Goal: Task Accomplishment & Management: Use online tool/utility

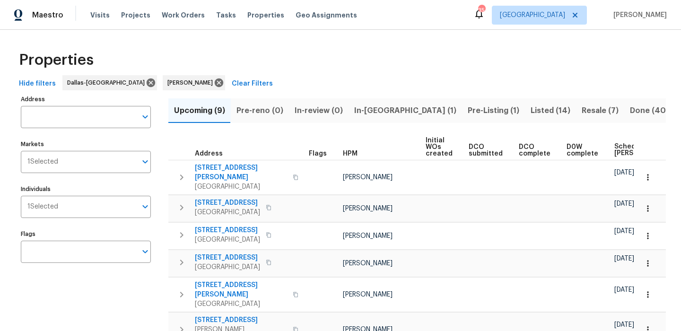
scroll to position [0, 72]
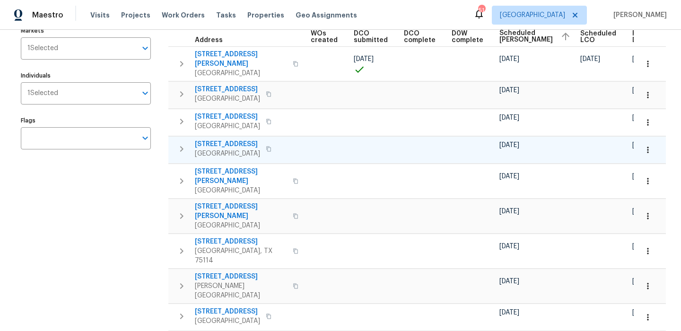
scroll to position [24, 0]
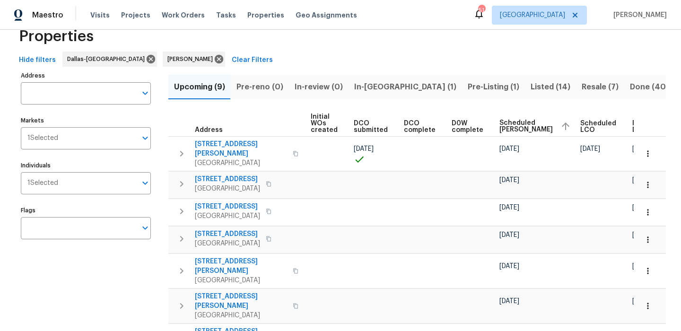
click at [576, 77] on button "Resale (7)" at bounding box center [600, 87] width 48 height 25
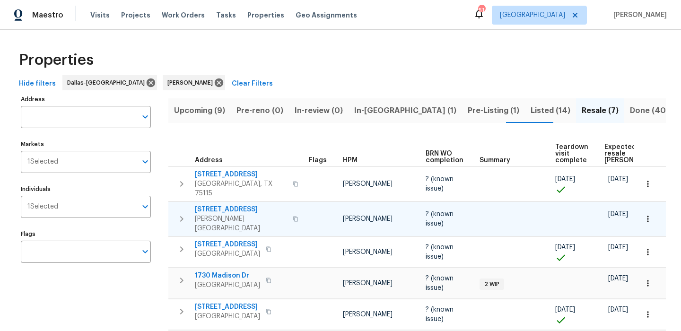
scroll to position [92, 0]
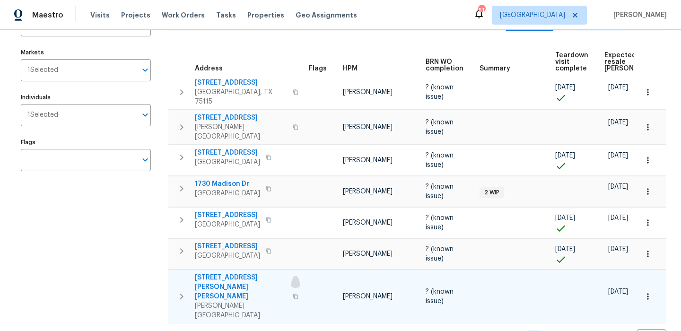
click at [293, 294] on icon "button" at bounding box center [296, 297] width 6 height 6
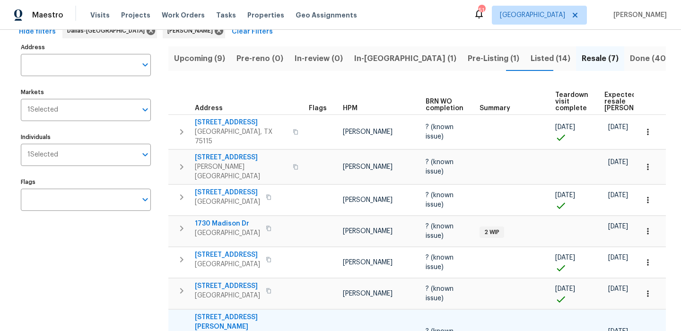
scroll to position [0, 0]
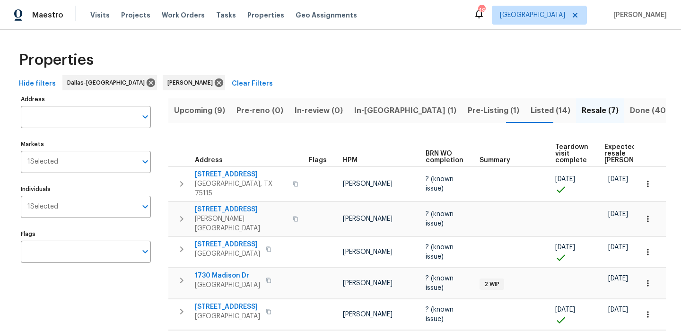
click at [531, 110] on span "Listed (14)" at bounding box center [551, 110] width 40 height 13
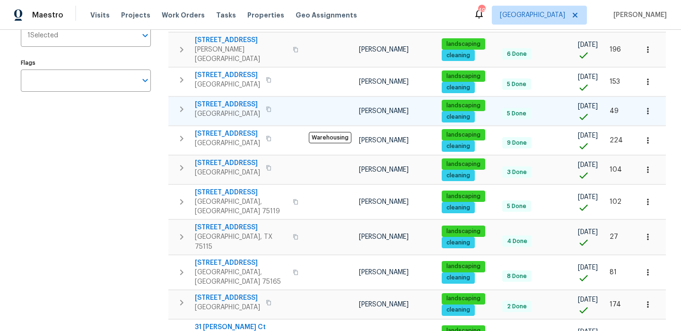
scroll to position [182, 0]
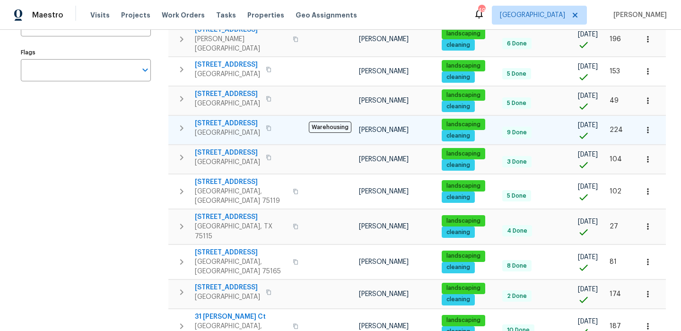
click at [236, 119] on span "[STREET_ADDRESS]" at bounding box center [227, 123] width 65 height 9
click at [238, 119] on span "[STREET_ADDRESS]" at bounding box center [227, 123] width 65 height 9
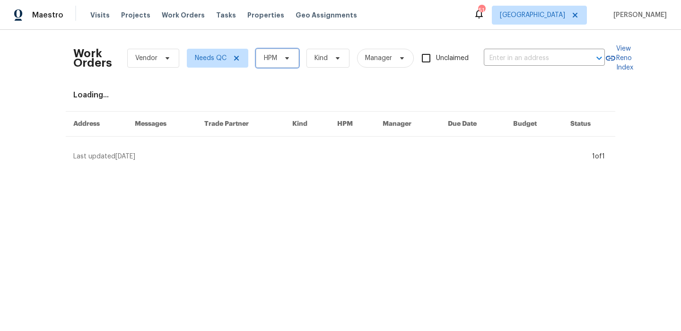
click at [278, 55] on span "HPM" at bounding box center [277, 58] width 43 height 19
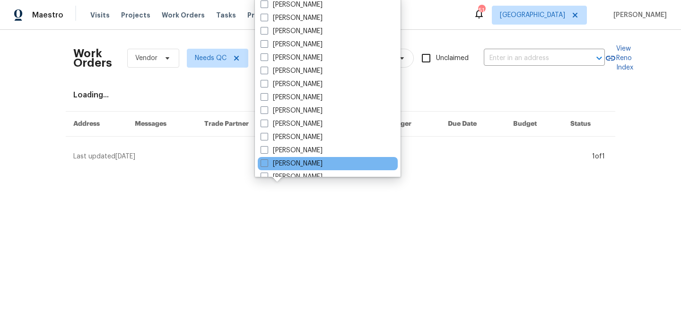
scroll to position [40, 0]
click at [316, 158] on div "[PERSON_NAME]" at bounding box center [328, 163] width 140 height 13
click at [312, 159] on label "[PERSON_NAME]" at bounding box center [292, 163] width 62 height 9
click at [267, 159] on input "[PERSON_NAME]" at bounding box center [264, 162] width 6 height 6
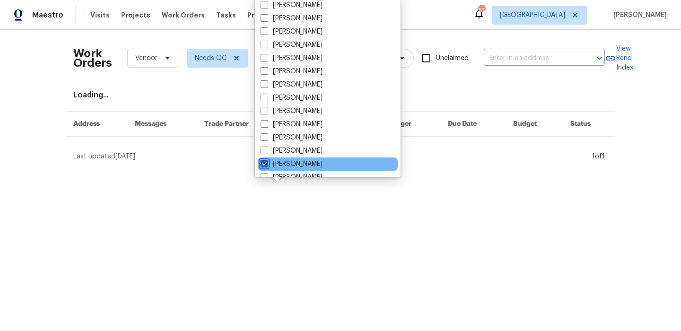
checkbox input "true"
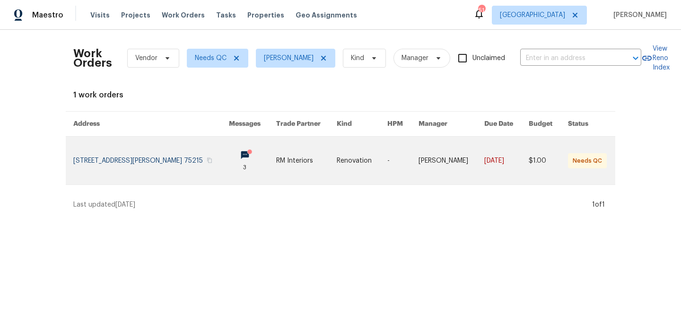
click at [94, 159] on link at bounding box center [151, 161] width 156 height 48
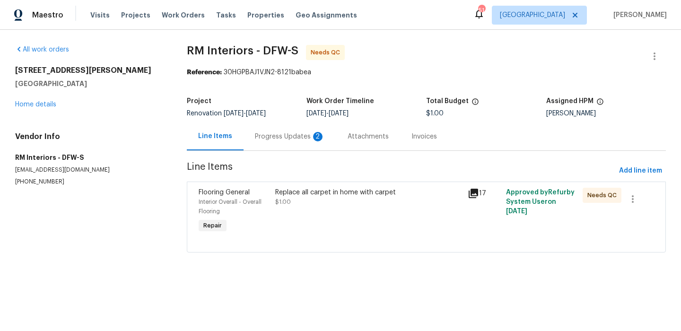
click at [291, 133] on div "Progress Updates 2" at bounding box center [290, 136] width 70 height 9
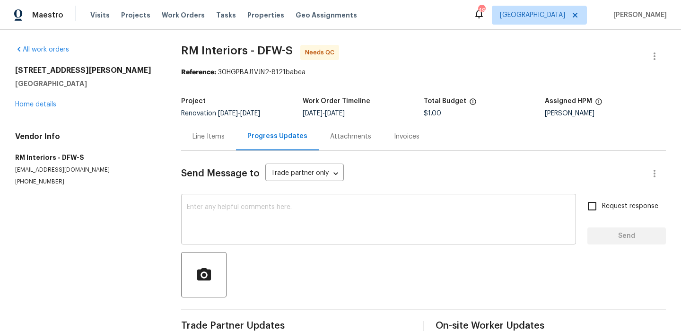
scroll to position [196, 0]
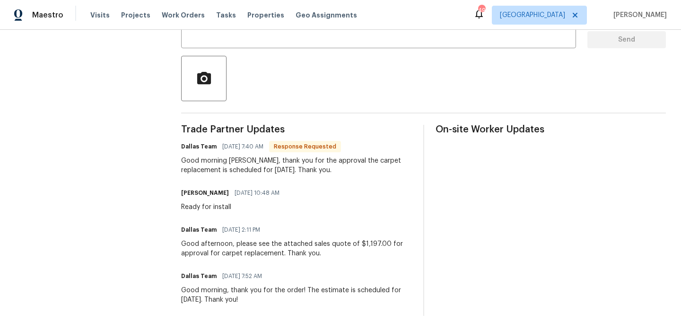
click at [308, 249] on div "Good afternoon, please see the attached sales quote of $1,197.00 for approval f…" at bounding box center [296, 248] width 230 height 19
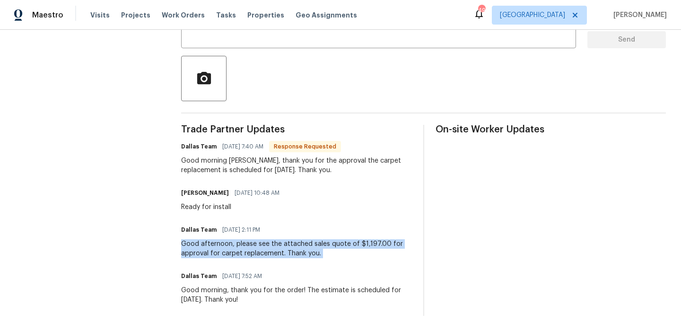
click at [308, 249] on div "Good afternoon, please see the attached sales quote of $1,197.00 for approval f…" at bounding box center [296, 248] width 230 height 19
copy div "Good afternoon, please see the attached sales quote of $1,197.00 for approval f…"
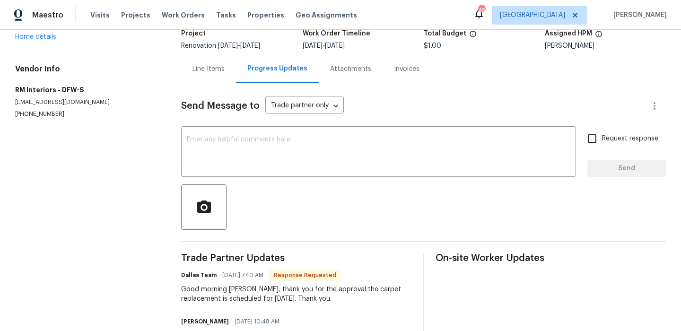
click at [222, 77] on div "Line Items" at bounding box center [208, 69] width 55 height 28
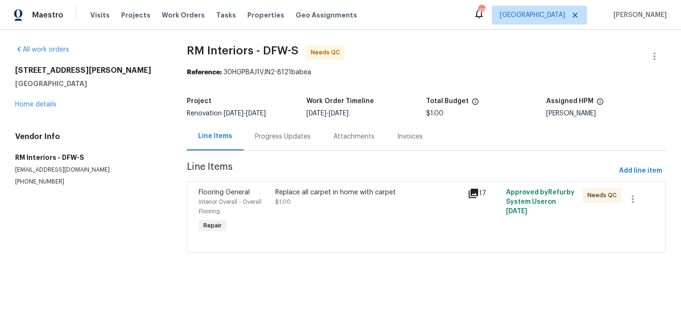
click at [296, 195] on div "Replace all carpet in home with carpet" at bounding box center [368, 192] width 186 height 9
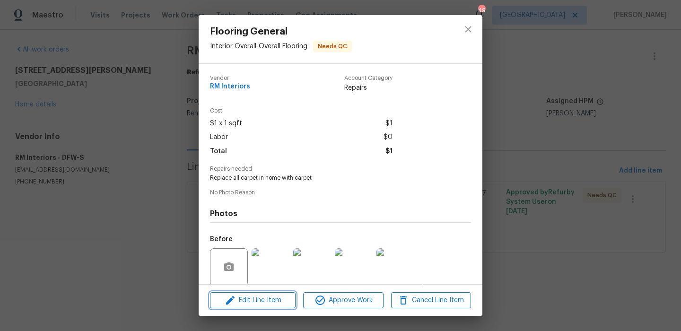
click at [271, 304] on span "Edit Line Item" at bounding box center [253, 301] width 80 height 12
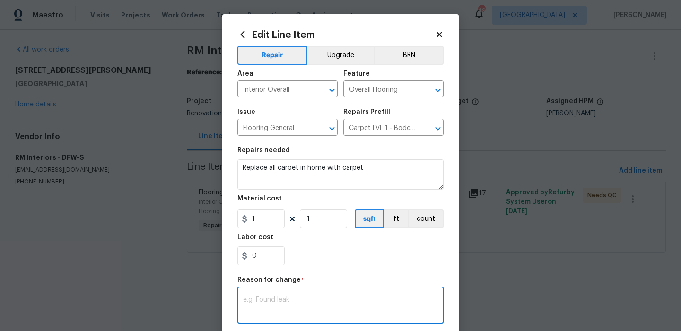
click at [279, 302] on textarea at bounding box center [340, 306] width 195 height 20
paste textarea "Good afternoon, please see the attached sales quote of $1,197.00 for approval f…"
type textarea "Good afternoon, please see the attached sales quote of $1,197.00 for approval f…"
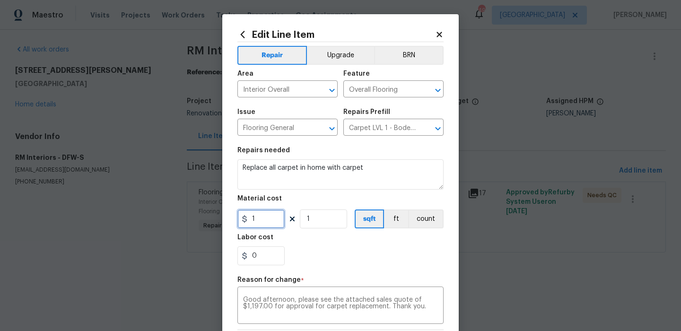
click at [262, 223] on input "1" at bounding box center [260, 218] width 47 height 19
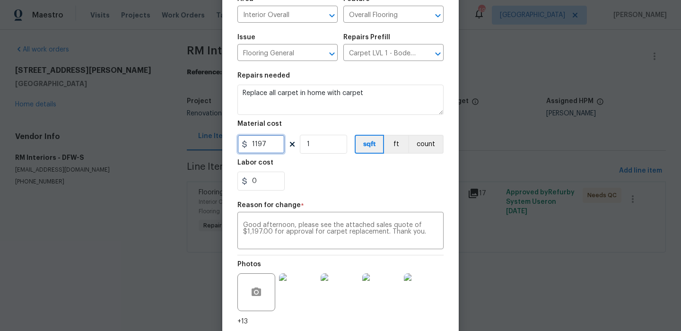
scroll to position [145, 0]
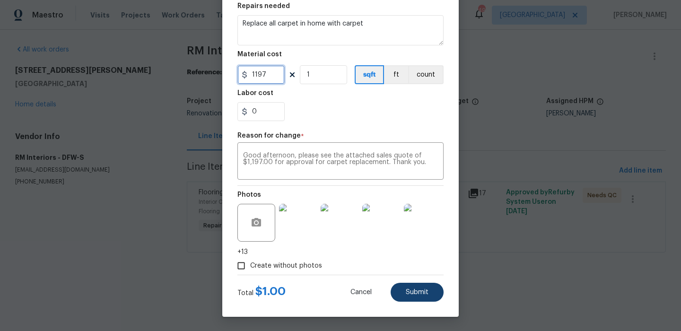
type input "1197"
click at [420, 292] on span "Submit" at bounding box center [417, 292] width 23 height 7
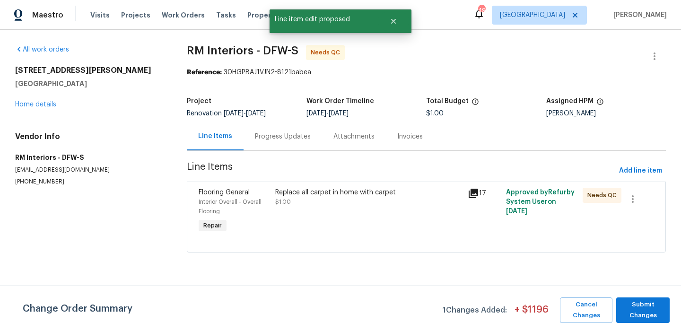
scroll to position [0, 0]
click at [648, 301] on span "Submit Changes" at bounding box center [643, 310] width 44 height 22
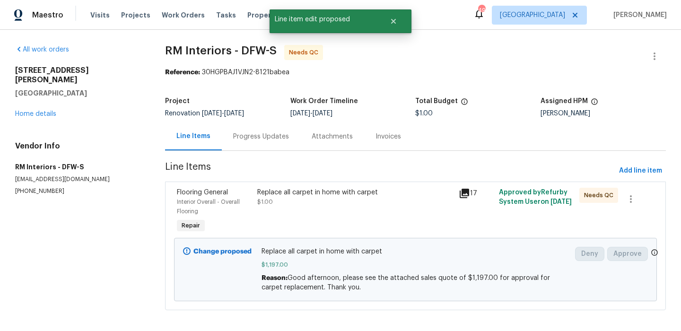
click at [469, 197] on icon at bounding box center [464, 193] width 11 height 11
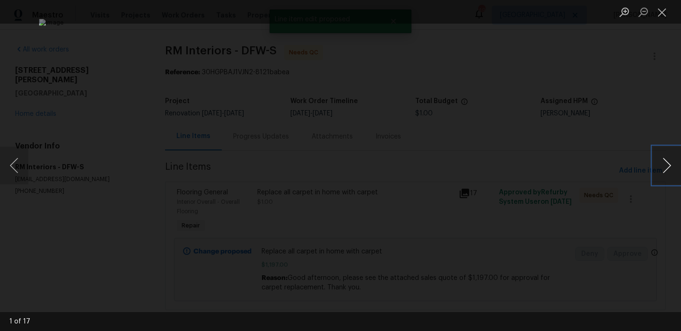
click at [662, 169] on button "Next image" at bounding box center [667, 166] width 28 height 38
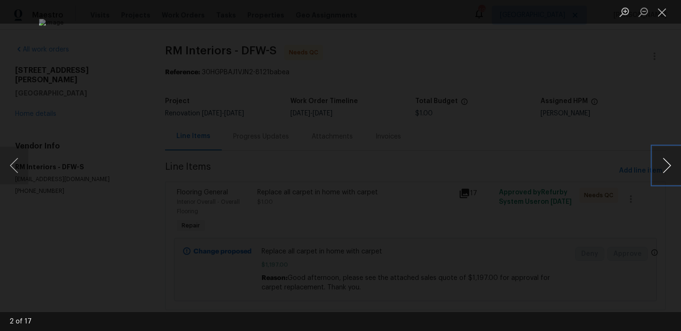
click at [662, 169] on button "Next image" at bounding box center [667, 166] width 28 height 38
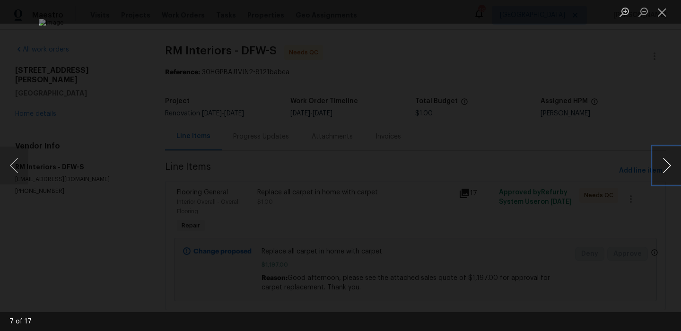
click at [662, 169] on button "Next image" at bounding box center [667, 166] width 28 height 38
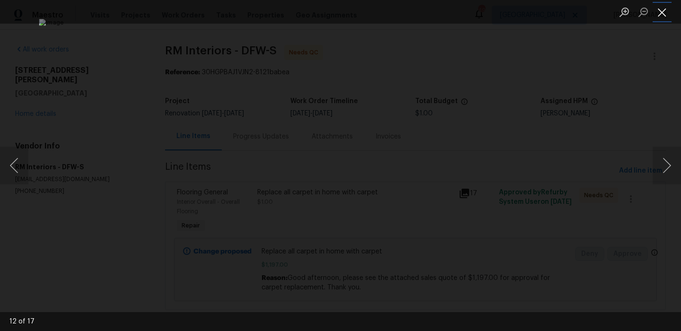
click at [666, 17] on button "Close lightbox" at bounding box center [662, 12] width 19 height 17
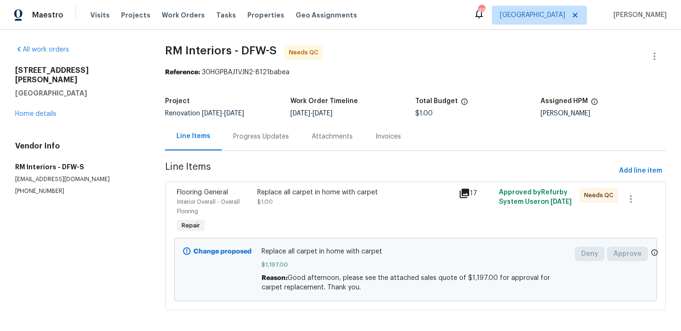
click at [405, 171] on span "Line Items" at bounding box center [390, 170] width 450 height 17
click at [180, 10] on span "Work Orders" at bounding box center [183, 14] width 43 height 9
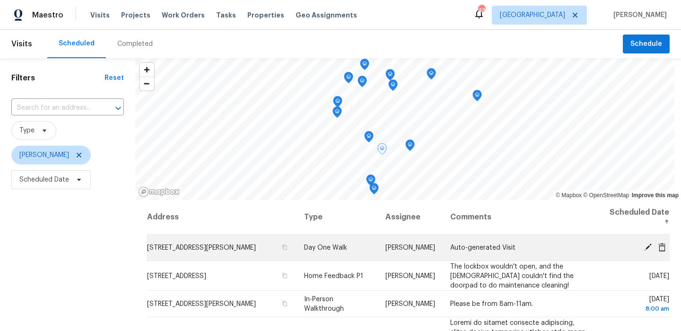
click at [648, 248] on icon at bounding box center [648, 247] width 9 height 9
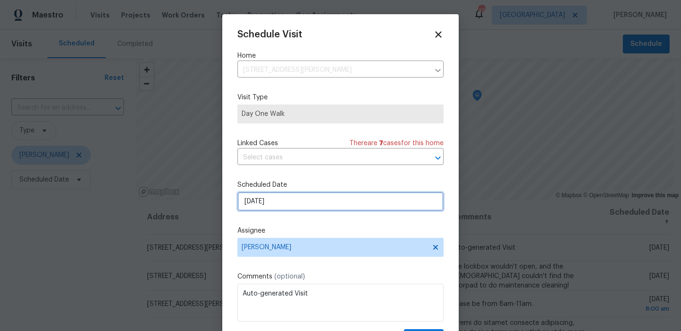
click at [306, 203] on input "[DATE]" at bounding box center [340, 201] width 206 height 19
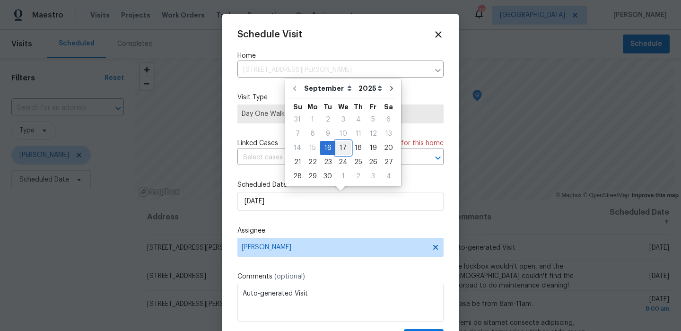
click at [342, 147] on div "17" at bounding box center [343, 147] width 16 height 13
type input "[DATE]"
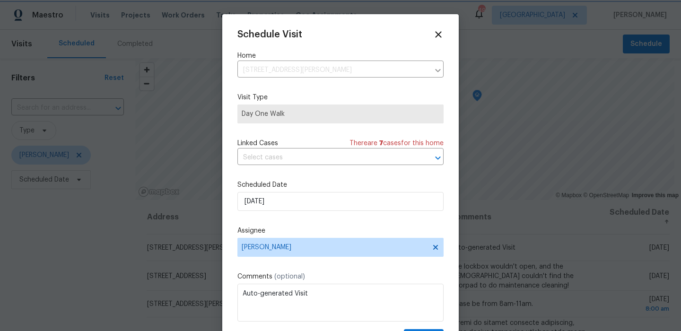
scroll to position [17, 0]
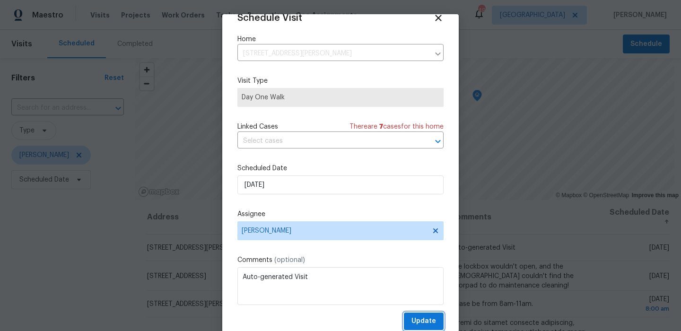
click at [422, 317] on span "Update" at bounding box center [423, 321] width 25 height 12
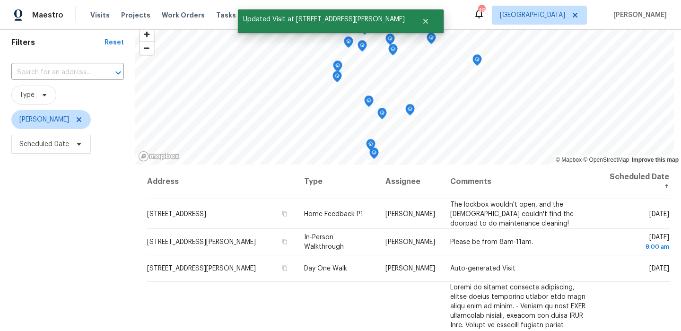
scroll to position [80, 0]
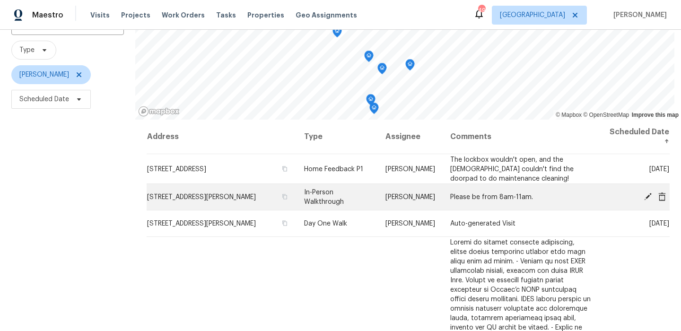
click at [650, 195] on icon at bounding box center [648, 196] width 9 height 9
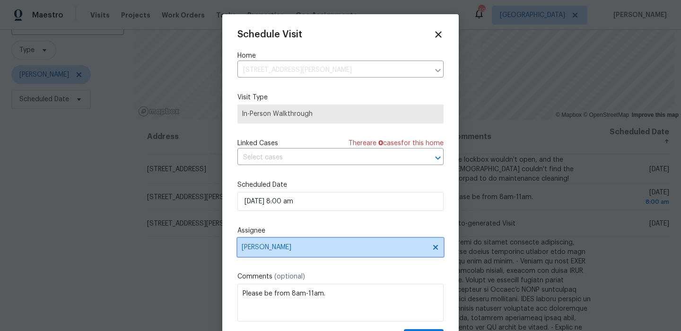
click at [305, 246] on span "[PERSON_NAME]" at bounding box center [334, 248] width 185 height 8
click at [439, 38] on icon at bounding box center [438, 34] width 11 height 11
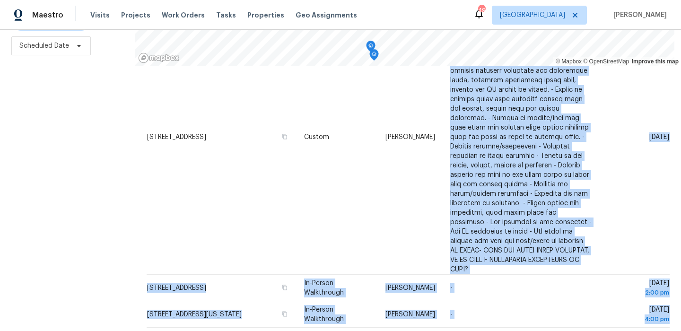
scroll to position [283, 0]
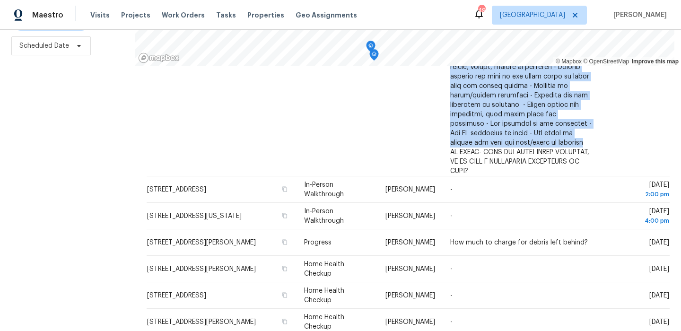
drag, startPoint x: 454, startPoint y: 150, endPoint x: 481, endPoint y: 145, distance: 27.4
click at [481, 145] on td at bounding box center [521, 39] width 157 height 276
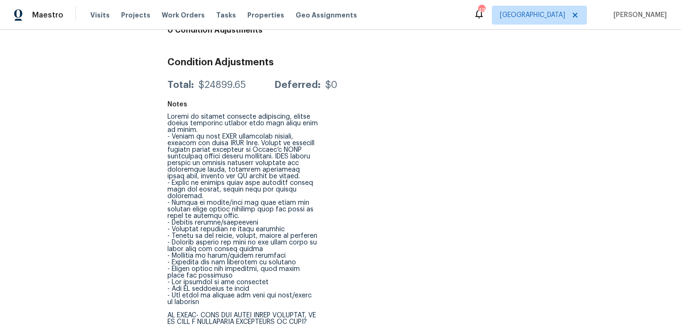
scroll to position [356, 0]
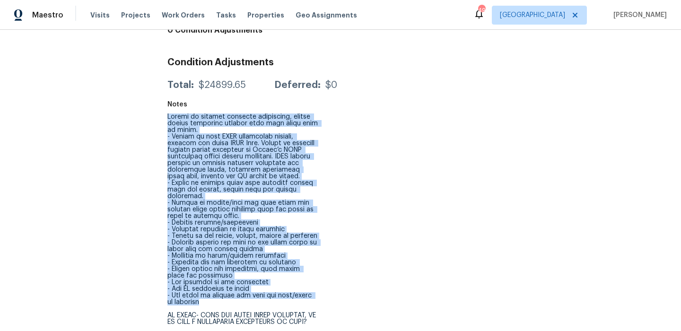
drag, startPoint x: 167, startPoint y: 109, endPoint x: 231, endPoint y: 297, distance: 199.2
click at [231, 297] on div at bounding box center [242, 219] width 151 height 212
copy div "Seller to service existing dishwasher, ensure proper operation through full was…"
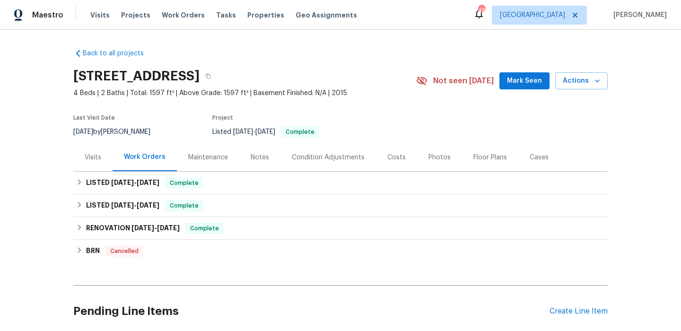
scroll to position [76, 0]
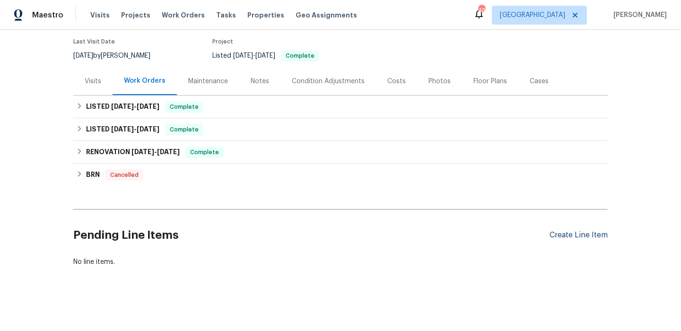
click at [584, 235] on div "Create Line Item" at bounding box center [578, 235] width 58 height 9
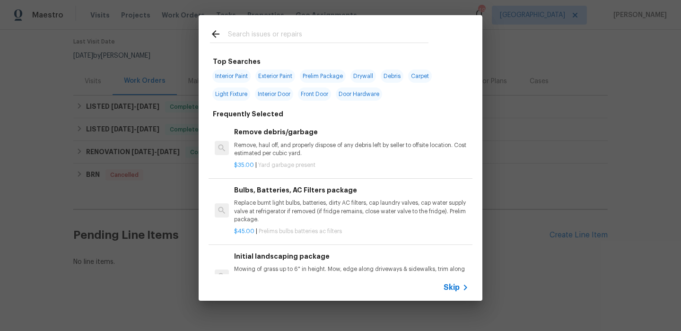
click at [454, 282] on div "Skip" at bounding box center [457, 287] width 27 height 11
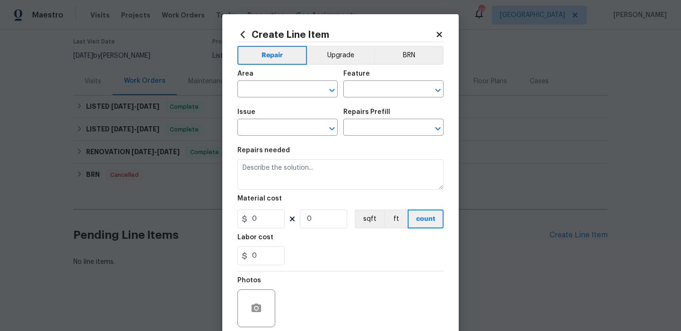
click at [287, 82] on div "Area" at bounding box center [287, 76] width 100 height 12
click at [287, 86] on input "text" at bounding box center [274, 90] width 74 height 15
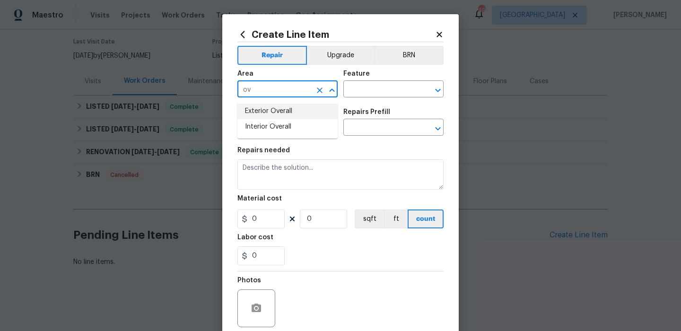
click at [291, 107] on li "Exterior Overall" at bounding box center [287, 112] width 100 height 16
type input "Exterior Overall"
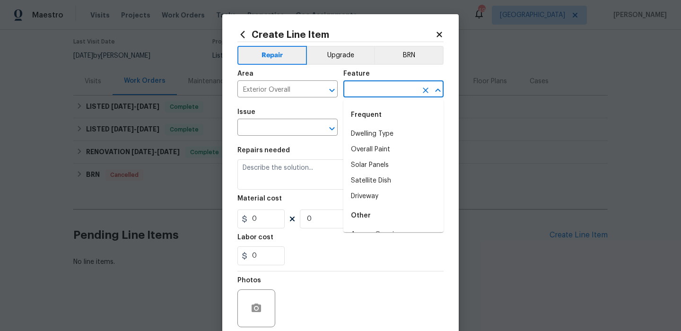
click at [354, 93] on input "text" at bounding box center [380, 90] width 74 height 15
click at [366, 166] on li "Overall" at bounding box center [393, 173] width 100 height 16
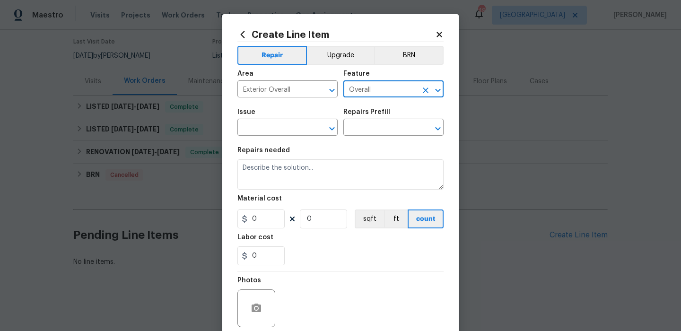
type input "Overall"
click at [297, 137] on span "Issue ​" at bounding box center [287, 122] width 100 height 38
click at [297, 133] on input "text" at bounding box center [274, 128] width 74 height 15
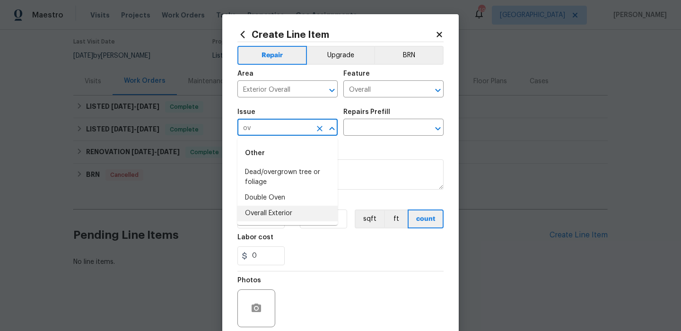
click at [286, 209] on li "Overall Exterior" at bounding box center [287, 214] width 100 height 16
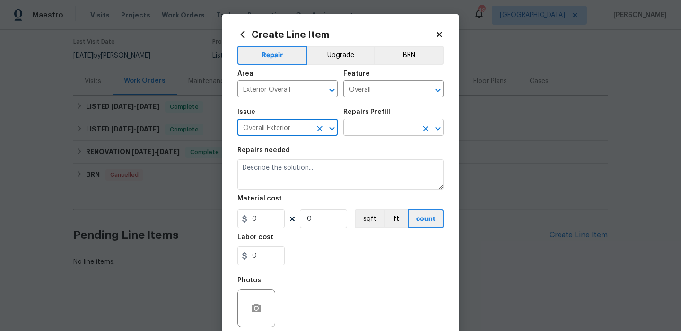
type input "Overall Exterior"
click at [392, 123] on input "text" at bounding box center [380, 128] width 74 height 15
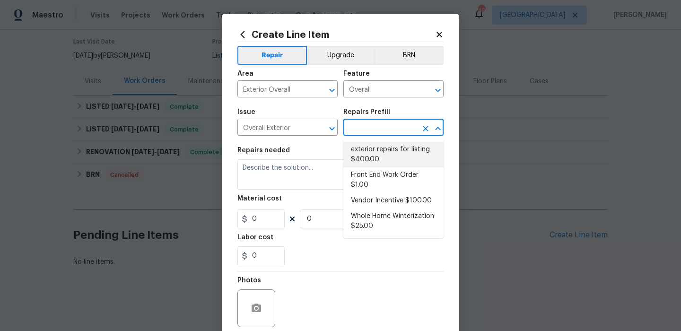
click at [370, 176] on li "Front End Work Order $1.00" at bounding box center [393, 180] width 100 height 26
type input "Front End Work Order $1.00"
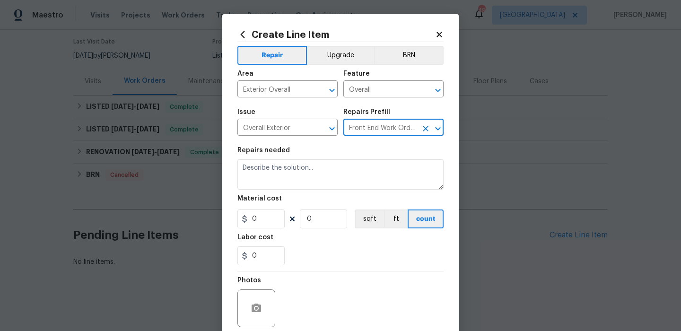
type textarea "Placeholder line item for the creation of front end work orders."
type input "1"
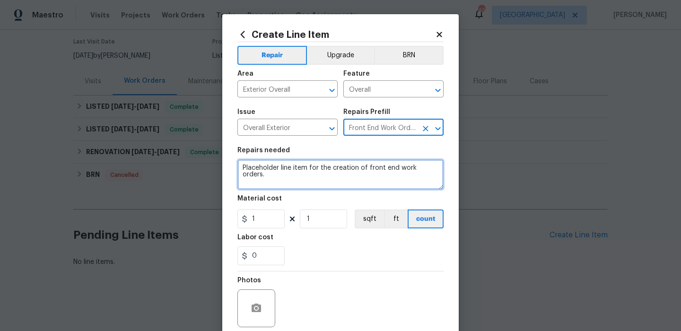
click at [322, 187] on textarea "Placeholder line item for the creation of front end work orders." at bounding box center [340, 174] width 206 height 30
paste textarea "Seller to service existing dishwasher, ensure proper operation through full was…"
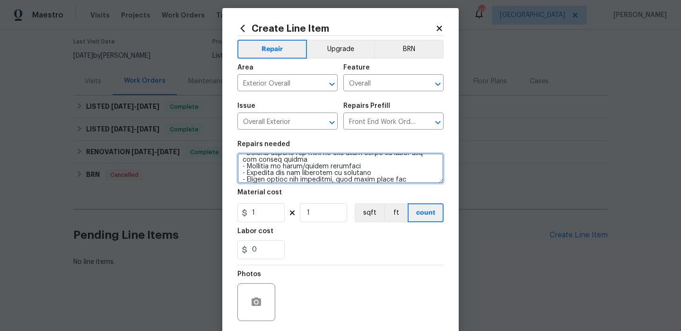
scroll to position [77, 0]
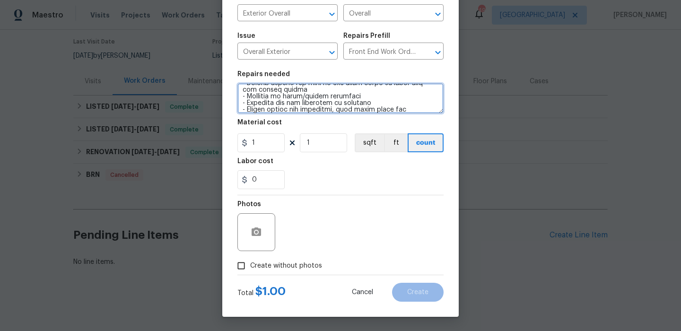
type textarea "Seller to service existing dishwasher, ensure proper operation through full was…"
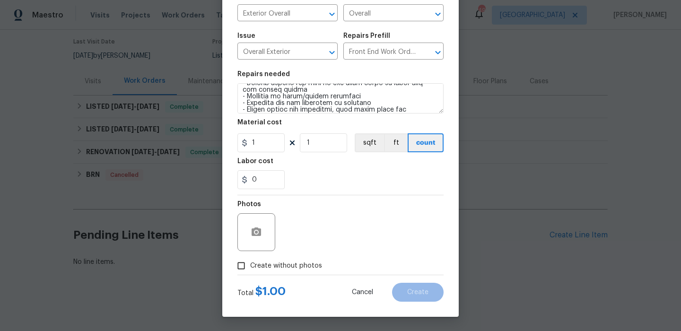
click at [296, 267] on span "Create without photos" at bounding box center [286, 266] width 72 height 10
click at [250, 267] on input "Create without photos" at bounding box center [241, 266] width 18 height 18
checkbox input "true"
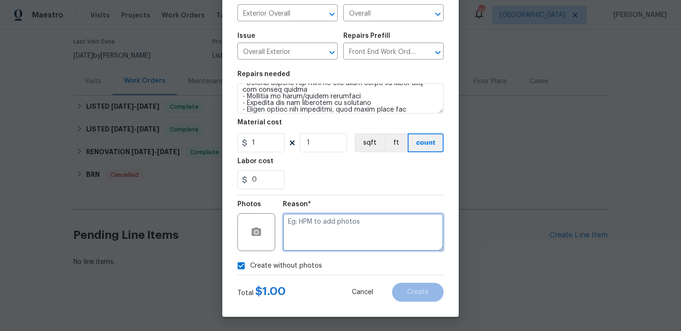
click at [343, 237] on textarea at bounding box center [363, 232] width 161 height 38
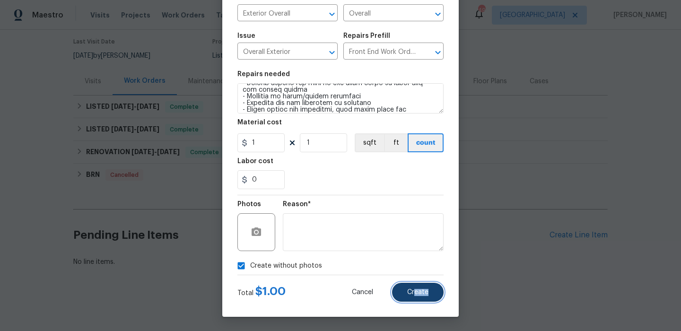
click at [414, 296] on button "Create" at bounding box center [418, 292] width 52 height 19
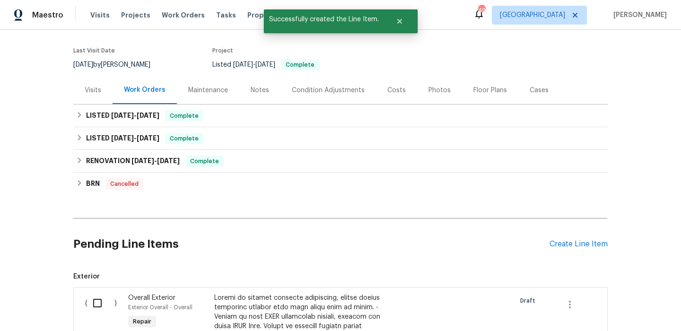
click at [382, 82] on div "Costs" at bounding box center [396, 90] width 41 height 28
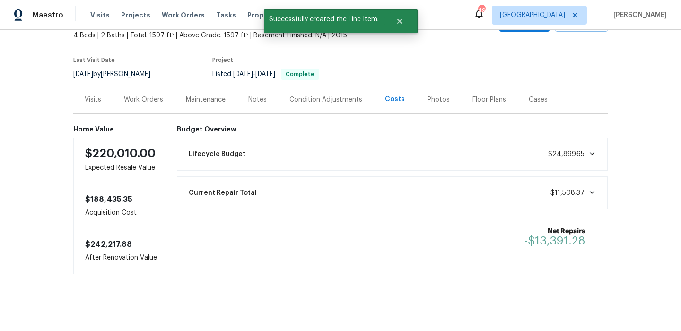
click at [144, 104] on div "Work Orders" at bounding box center [144, 100] width 62 height 28
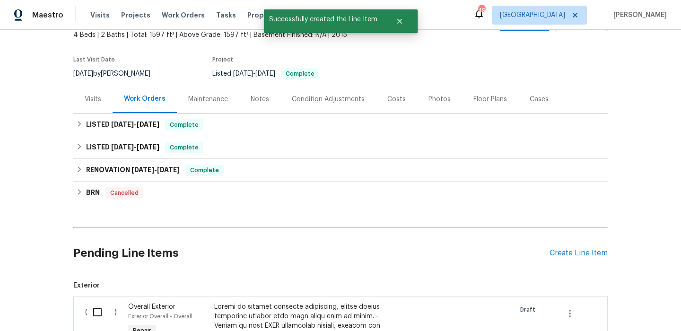
scroll to position [67, 0]
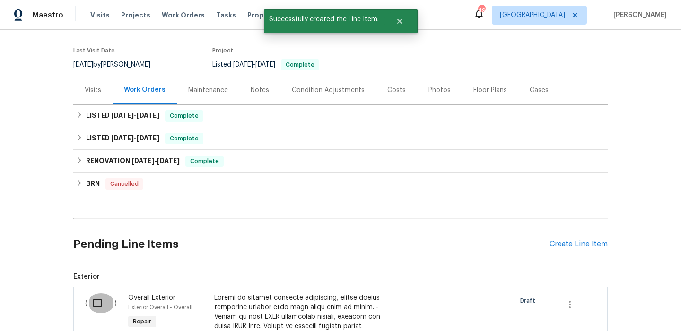
click at [96, 305] on input "checkbox" at bounding box center [100, 303] width 27 height 20
checkbox input "true"
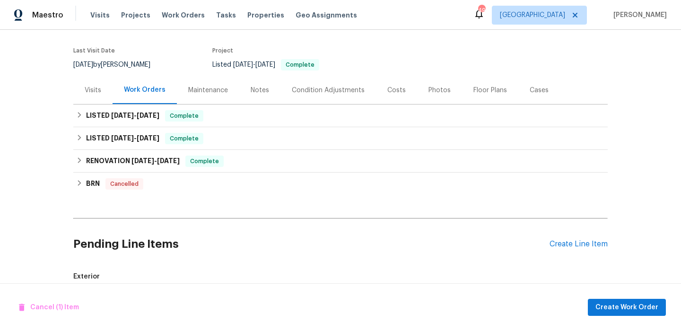
click at [614, 295] on div "Cancel (1) Item Create Work Order" at bounding box center [340, 307] width 681 height 48
click at [610, 306] on span "Create Work Order" at bounding box center [626, 308] width 63 height 12
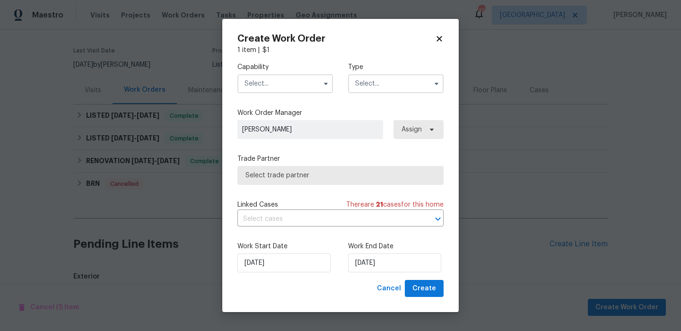
click at [294, 86] on input "text" at bounding box center [285, 83] width 96 height 19
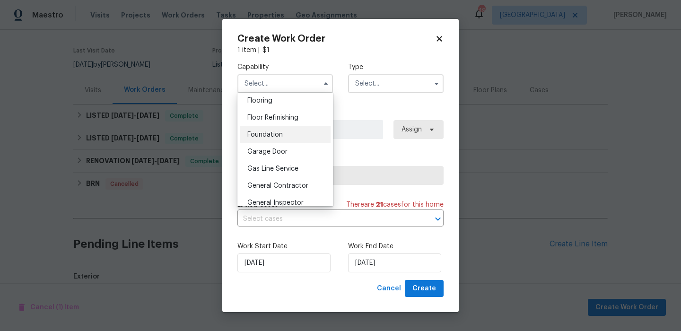
scroll to position [392, 0]
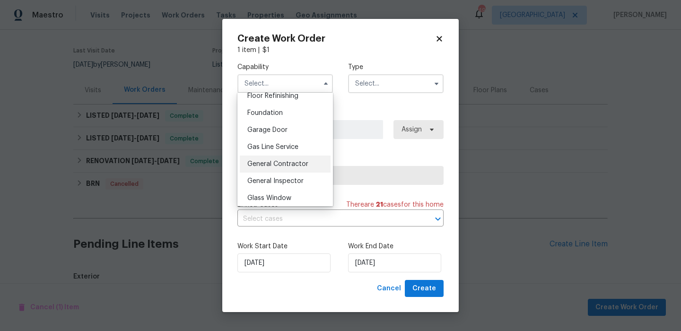
click at [295, 166] on span "General Contractor" at bounding box center [277, 164] width 61 height 7
type input "General Contractor"
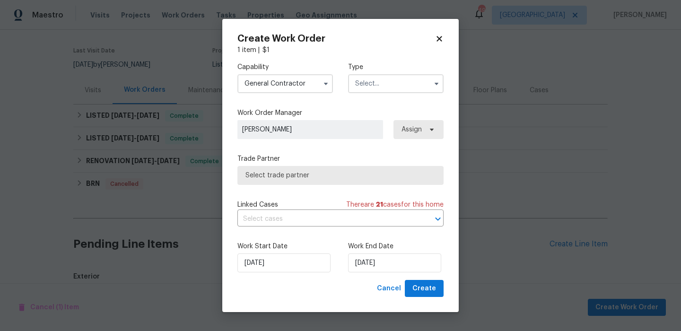
click at [388, 73] on div "Type" at bounding box center [396, 77] width 96 height 31
click at [388, 75] on input "text" at bounding box center [396, 83] width 96 height 19
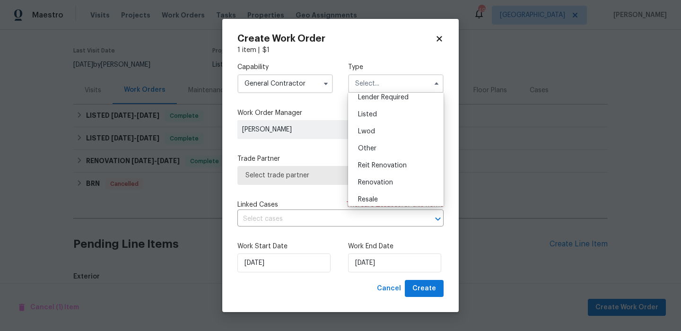
scroll to position [76, 0]
click at [396, 114] on div "Listed" at bounding box center [395, 112] width 91 height 17
type input "Listed"
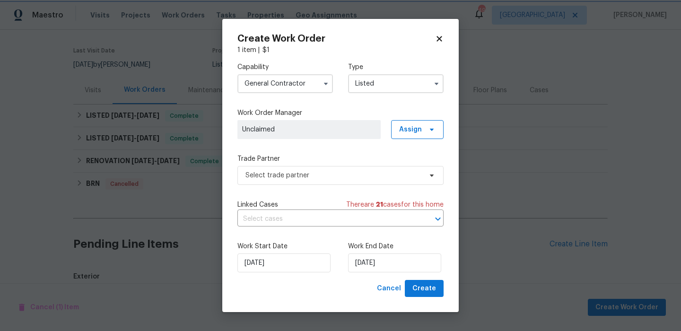
scroll to position [0, 0]
click at [403, 120] on span "Assign" at bounding box center [417, 129] width 52 height 19
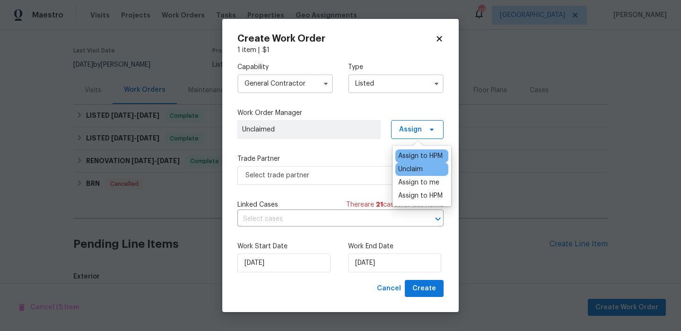
click at [418, 158] on div "Assign to HPM" at bounding box center [420, 155] width 44 height 9
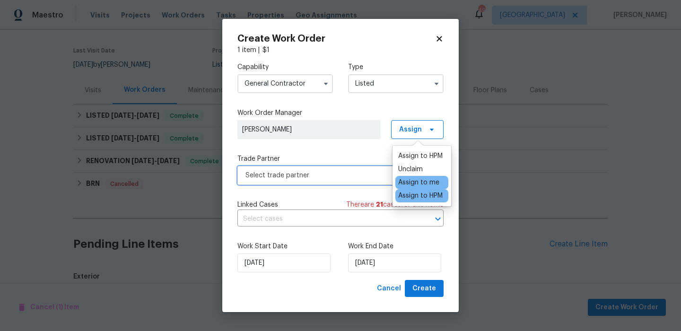
click at [336, 183] on span "Select trade partner" at bounding box center [340, 175] width 206 height 19
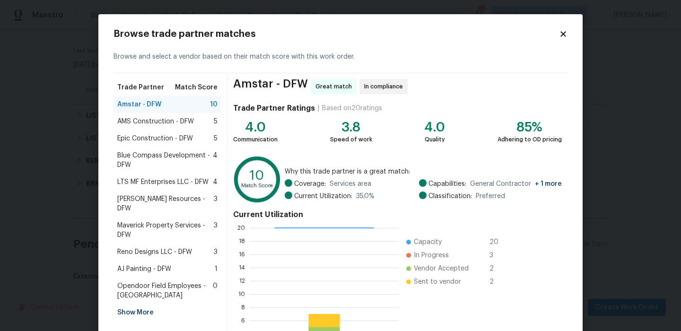
scroll to position [86, 0]
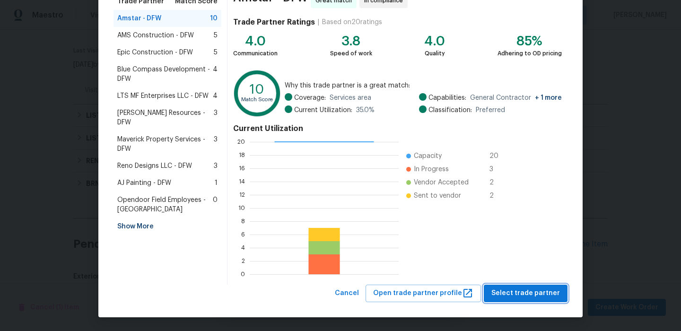
click at [531, 287] on span "Select trade partner" at bounding box center [525, 293] width 69 height 12
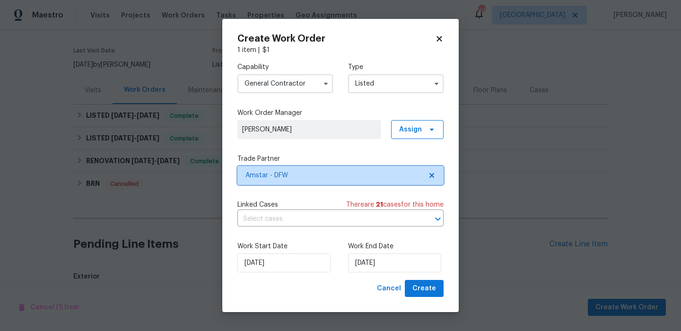
scroll to position [0, 0]
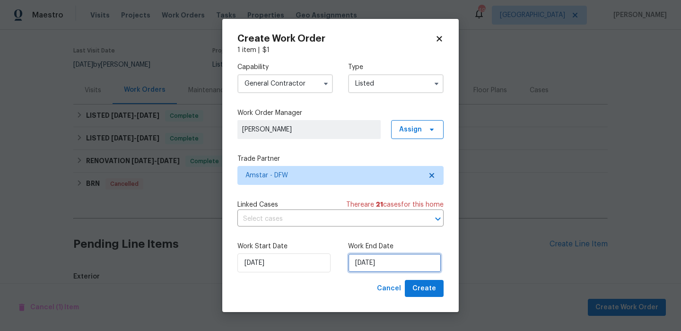
click at [390, 258] on input "[DATE]" at bounding box center [394, 262] width 93 height 19
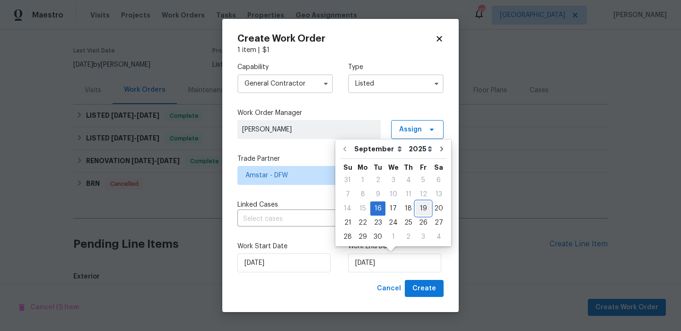
click at [418, 212] on div "19" at bounding box center [423, 208] width 15 height 13
type input "[DATE]"
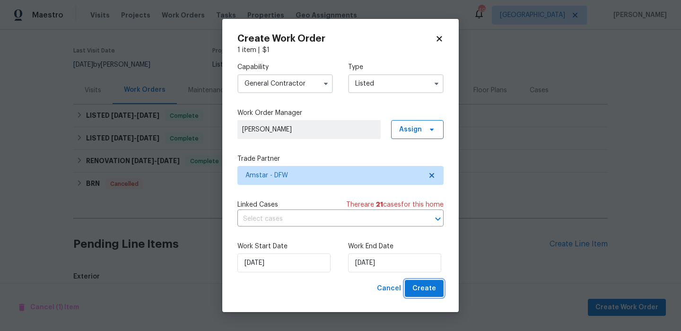
click at [422, 281] on button "Create" at bounding box center [424, 288] width 39 height 17
checkbox input "false"
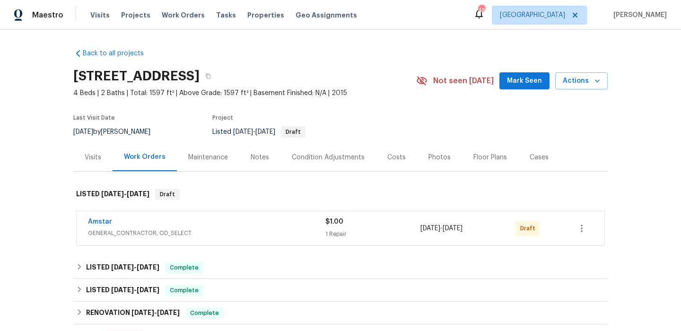
scroll to position [27, 0]
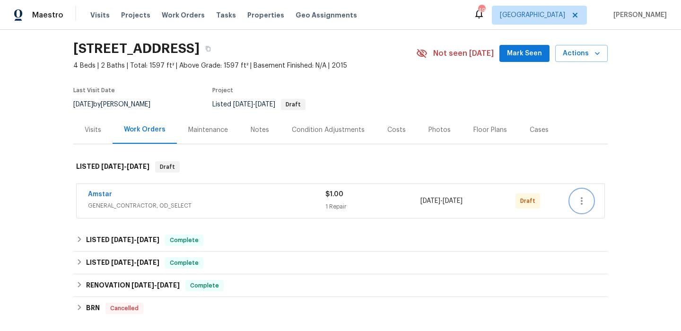
click at [584, 197] on icon "button" at bounding box center [581, 200] width 11 height 11
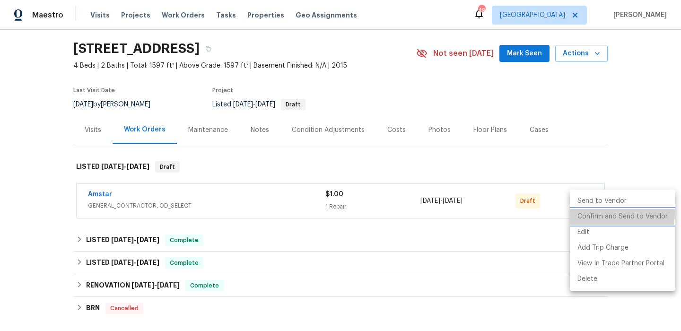
click at [586, 212] on li "Confirm and Send to Vendor" at bounding box center [622, 217] width 105 height 16
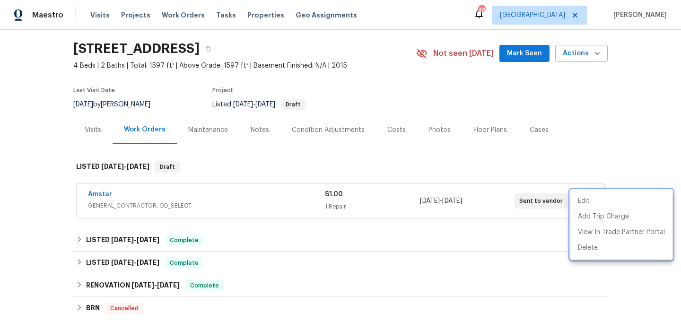
click at [570, 144] on div at bounding box center [340, 165] width 681 height 331
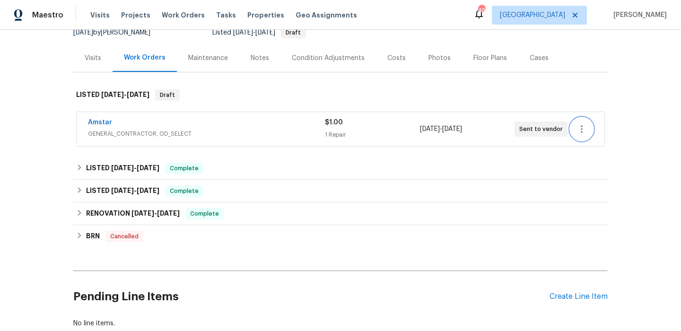
scroll to position [161, 0]
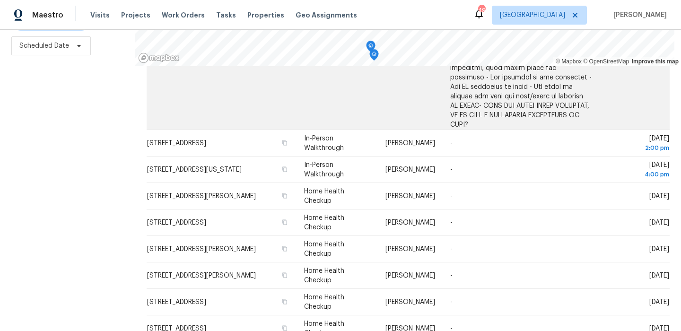
scroll to position [331, 0]
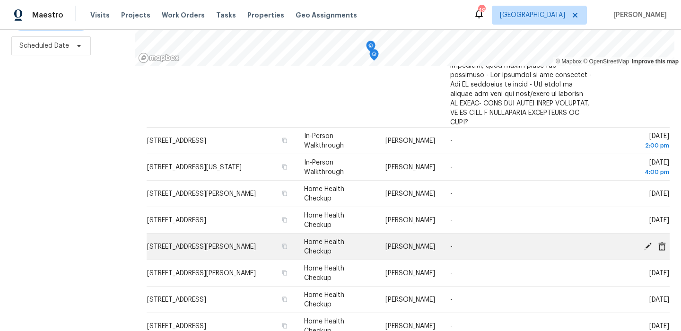
click at [647, 242] on icon at bounding box center [648, 246] width 8 height 8
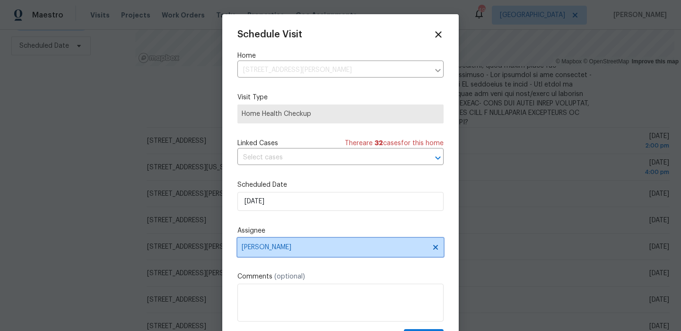
click at [266, 244] on span "[PERSON_NAME]" at bounding box center [334, 248] width 185 height 8
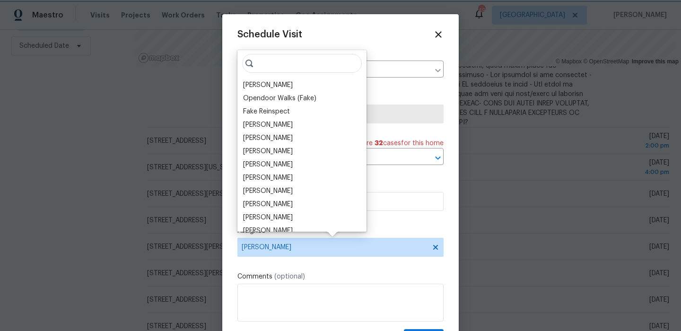
click at [364, 167] on div "Schedule Visit Home 1207 Whitecreek Dr, Glenn Heights, TX 75154 ​ Visit Type Ho…" at bounding box center [340, 187] width 206 height 317
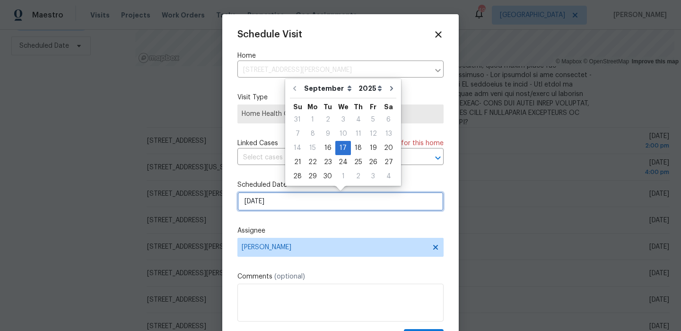
click at [352, 198] on input "9/17/2025" at bounding box center [340, 201] width 206 height 19
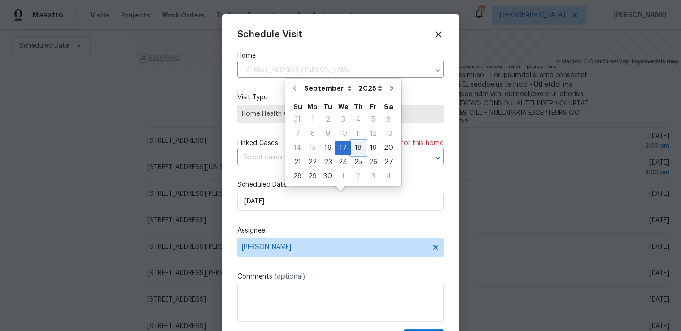
click at [358, 151] on div "18" at bounding box center [358, 147] width 15 height 13
type input "[DATE]"
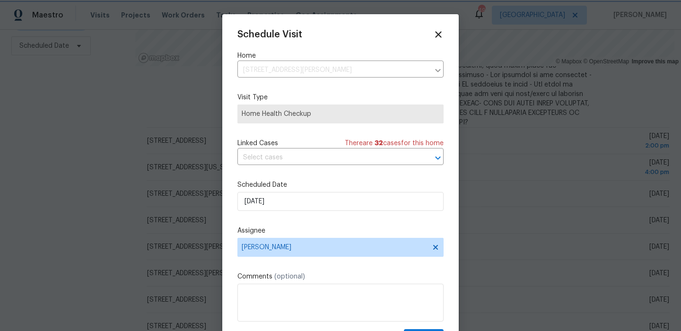
scroll to position [17, 0]
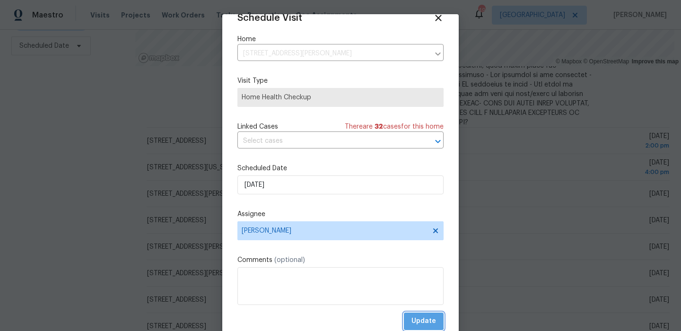
click at [422, 320] on span "Update" at bounding box center [423, 321] width 25 height 12
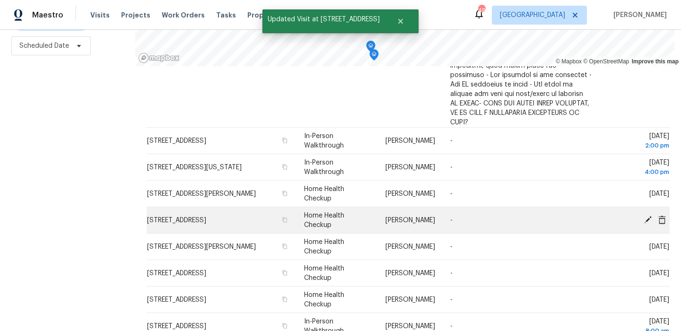
click at [650, 215] on icon at bounding box center [648, 219] width 9 height 9
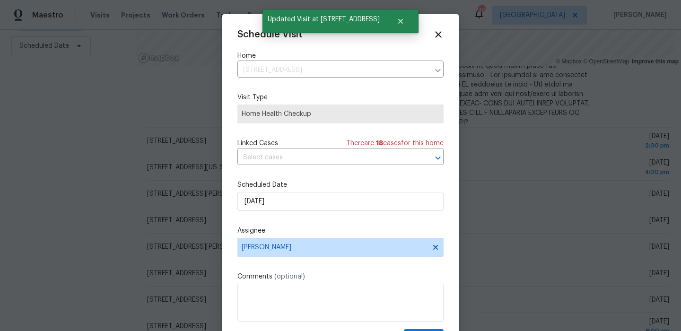
click at [377, 220] on div "Schedule Visit Home 622 N Casa Grande Cir, Duncanville, TX 75116 ​ Visit Type H…" at bounding box center [340, 187] width 206 height 317
click at [382, 201] on input "9/17/2025" at bounding box center [340, 201] width 206 height 19
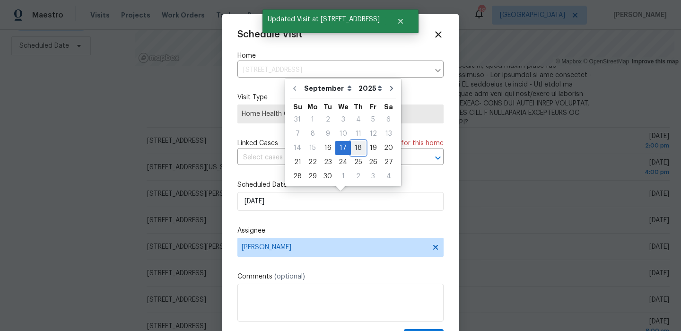
click at [357, 148] on div "18" at bounding box center [358, 147] width 15 height 13
type input "[DATE]"
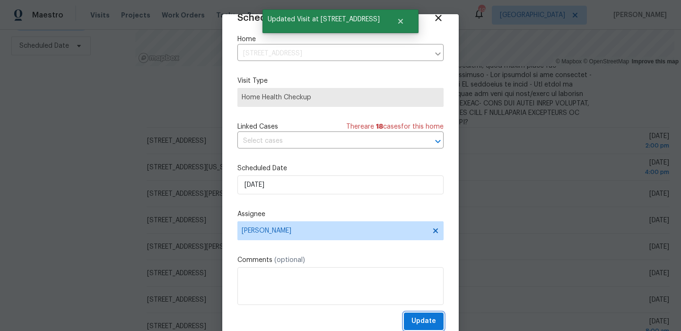
click at [426, 322] on span "Update" at bounding box center [423, 321] width 25 height 12
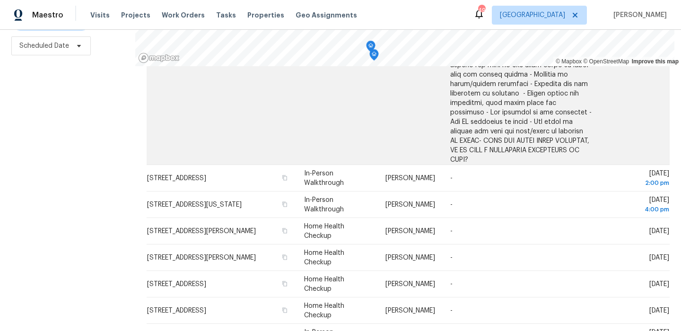
scroll to position [293, 0]
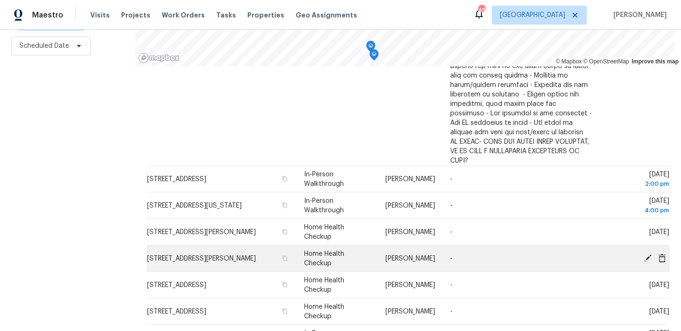
click at [649, 253] on icon at bounding box center [648, 257] width 9 height 9
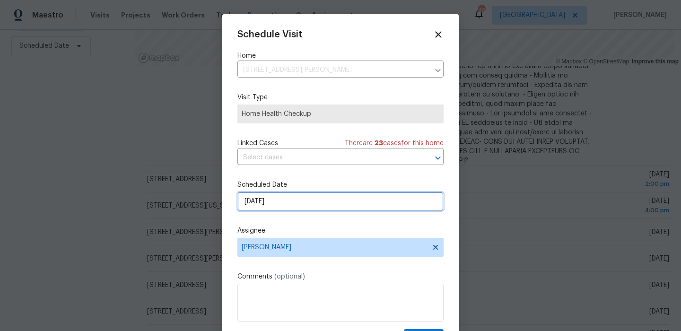
click at [367, 209] on input "9/17/2025" at bounding box center [340, 201] width 206 height 19
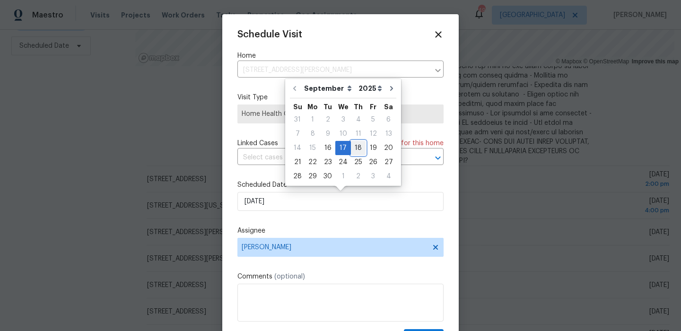
click at [354, 150] on div "18" at bounding box center [358, 147] width 15 height 13
type input "[DATE]"
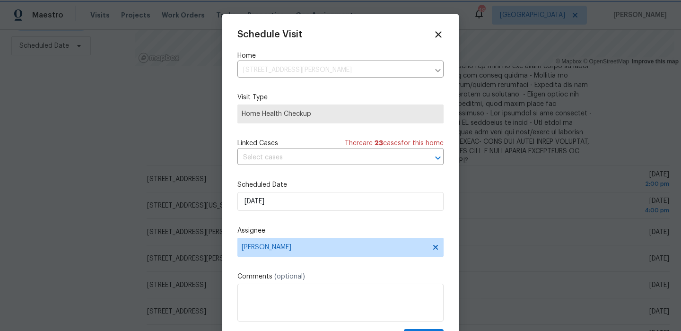
scroll to position [17, 0]
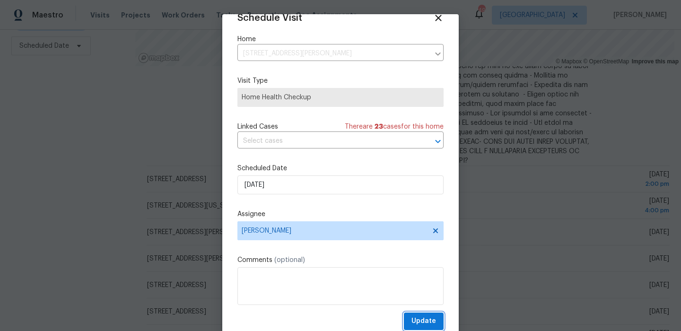
click at [416, 325] on span "Update" at bounding box center [423, 321] width 25 height 12
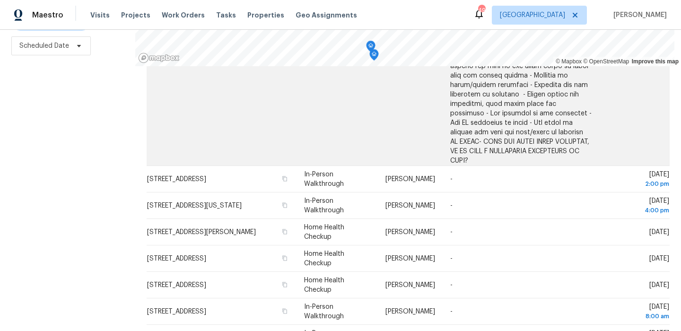
scroll to position [0, 0]
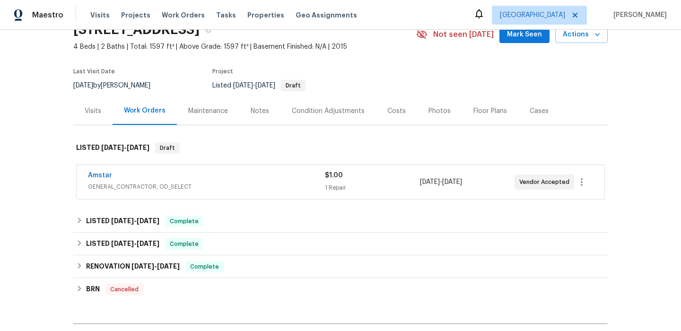
scroll to position [97, 0]
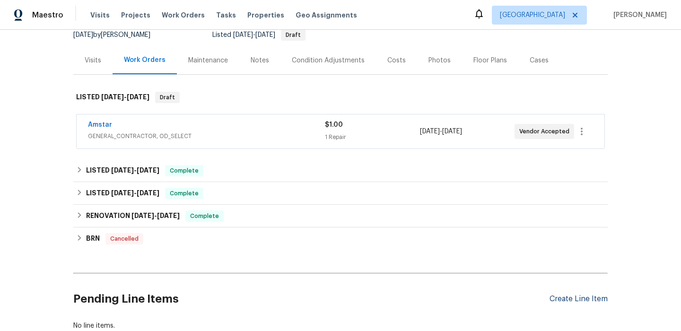
click at [568, 296] on div "Create Line Item" at bounding box center [578, 299] width 58 height 9
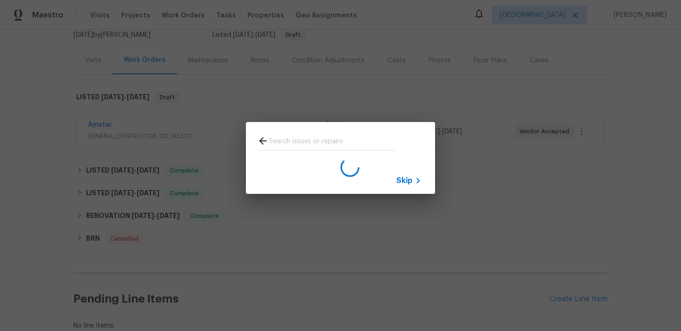
click at [404, 176] on span "Skip" at bounding box center [404, 180] width 16 height 9
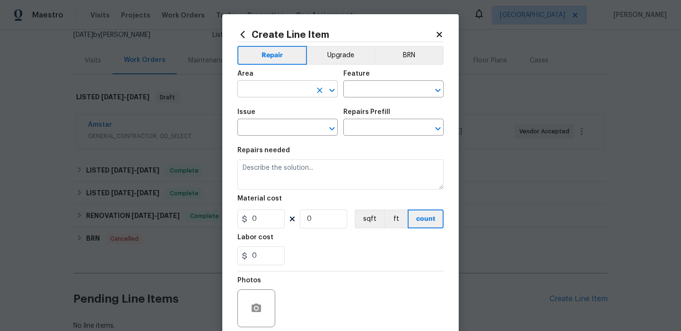
click at [293, 94] on input "text" at bounding box center [274, 90] width 74 height 15
click at [294, 118] on li "HVAC" at bounding box center [287, 112] width 100 height 16
type input "HVAC"
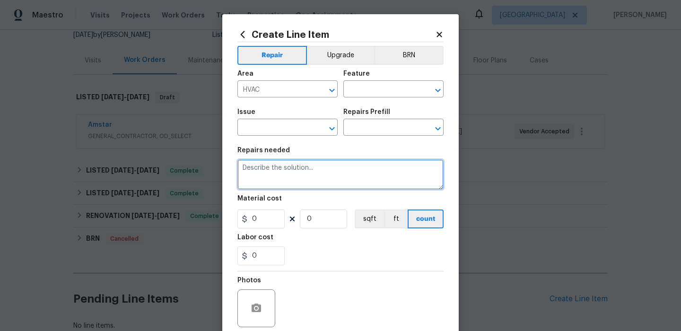
click at [287, 173] on textarea at bounding box center [340, 174] width 206 height 30
paste textarea "Seller to service existing dishwasher, ensure proper operation through full was…"
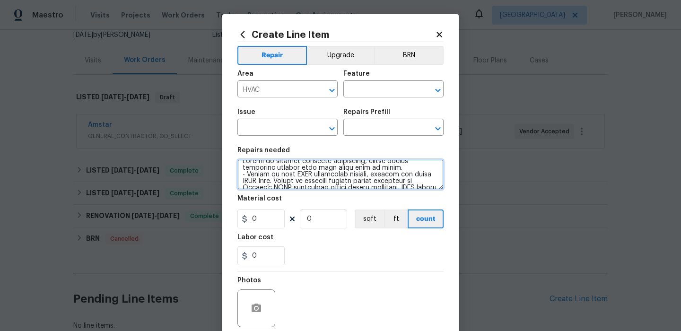
scroll to position [0, 0]
drag, startPoint x: 361, startPoint y: 174, endPoint x: 254, endPoint y: 153, distance: 108.8
click at [254, 153] on figure "Repairs needed" at bounding box center [340, 168] width 206 height 43
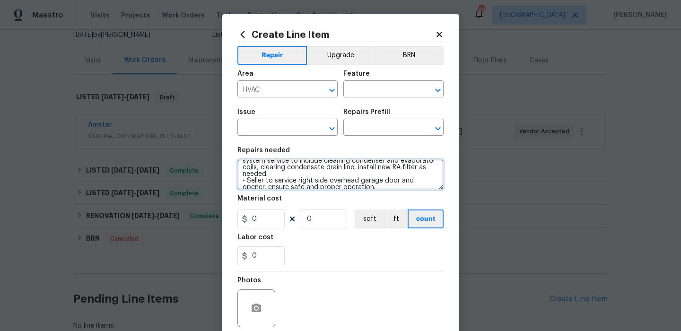
scroll to position [33, 0]
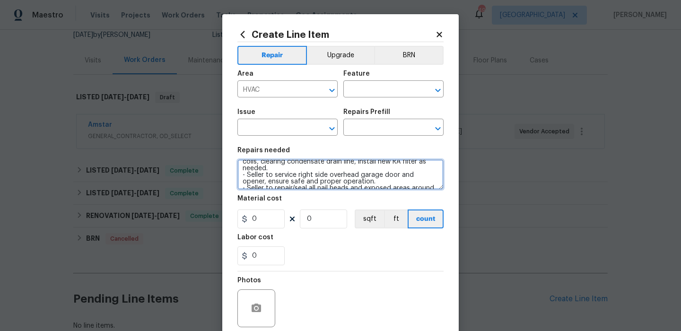
drag, startPoint x: 391, startPoint y: 183, endPoint x: 242, endPoint y: 173, distance: 149.3
click at [242, 173] on textarea "- Seller to have HVAC contractor inspect, service and clean HVAC Unit. Seller t…" at bounding box center [340, 174] width 206 height 30
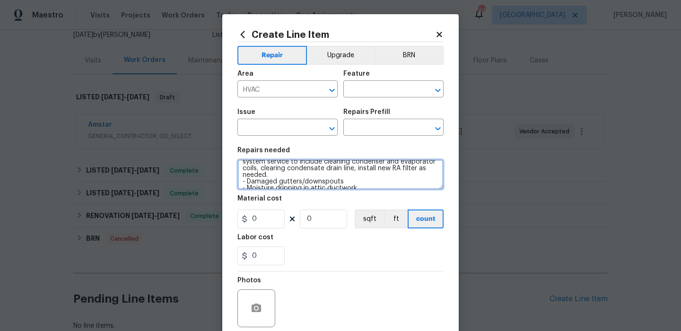
click at [286, 185] on textarea "- Seller to have HVAC contractor inspect, service and clean HVAC Unit. Seller t…" at bounding box center [340, 174] width 206 height 30
click at [288, 185] on textarea "- Seller to have HVAC contractor inspect, service and clean HVAC Unit. Seller t…" at bounding box center [340, 174] width 206 height 30
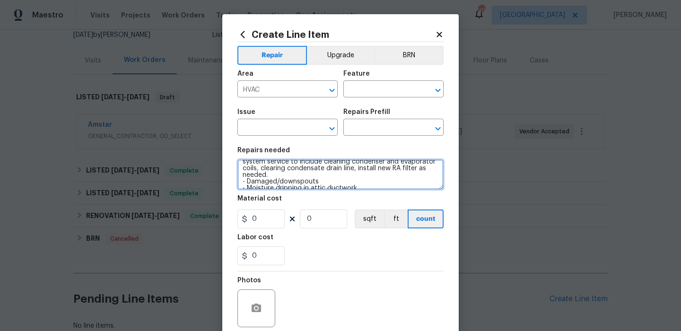
click at [291, 181] on textarea "- Seller to have HVAC contractor inspect, service and clean HVAC Unit. Seller t…" at bounding box center [340, 174] width 206 height 30
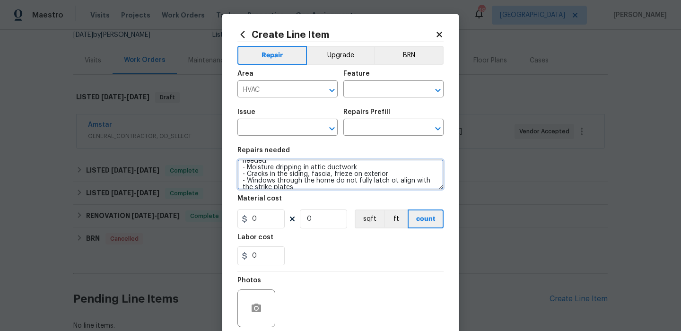
scroll to position [43, 0]
click at [325, 173] on textarea "- Seller to have HVAC contractor inspect, service and clean HVAC Unit. Seller t…" at bounding box center [340, 174] width 206 height 30
click at [324, 171] on textarea "- Seller to have HVAC contractor inspect, service and clean HVAC Unit. Seller t…" at bounding box center [340, 174] width 206 height 30
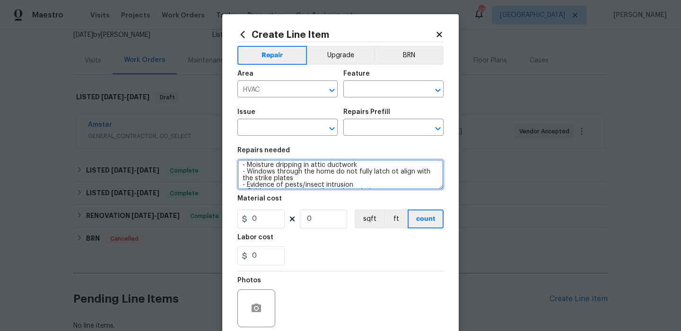
click at [324, 171] on textarea "- Seller to have HVAC contractor inspect, service and clean HVAC Unit. Seller t…" at bounding box center [340, 174] width 206 height 30
click at [329, 171] on textarea "- Seller to have HVAC contractor inspect, service and clean HVAC Unit. Seller t…" at bounding box center [340, 174] width 206 height 30
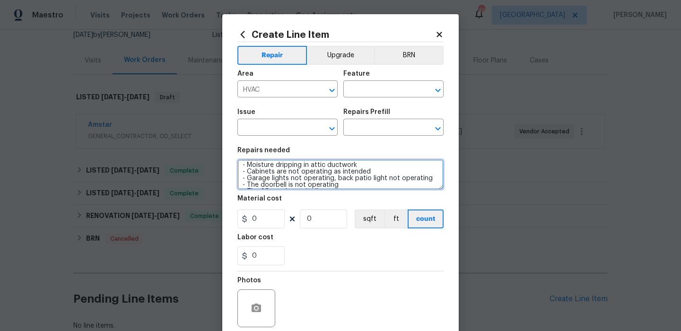
click at [331, 172] on textarea "- Seller to have HVAC contractor inspect, service and clean HVAC Unit. Seller t…" at bounding box center [340, 174] width 206 height 30
click at [319, 173] on textarea "- Seller to have HVAC contractor inspect, service and clean HVAC Unit. Seller t…" at bounding box center [340, 174] width 206 height 30
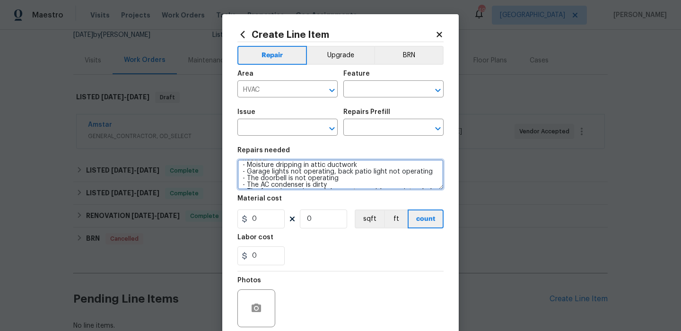
click at [319, 173] on textarea "- Seller to have HVAC contractor inspect, service and clean HVAC Unit. Seller t…" at bounding box center [340, 174] width 206 height 30
click at [320, 173] on textarea "- Seller to have HVAC contractor inspect, service and clean HVAC Unit. Seller t…" at bounding box center [340, 174] width 206 height 30
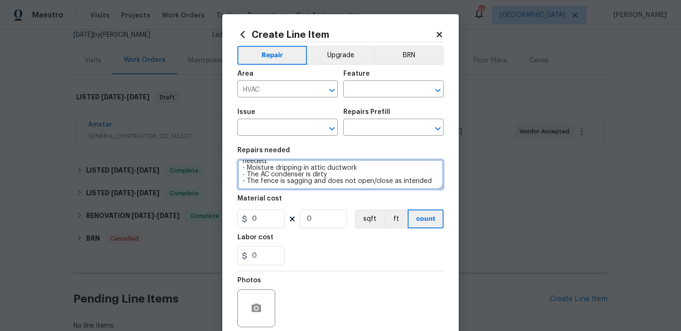
scroll to position [40, 0]
click at [341, 183] on textarea "- Seller to have HVAC contractor inspect, service and clean HVAC Unit. Seller t…" at bounding box center [340, 174] width 206 height 30
type textarea "- Seller to have HVAC contractor inspect, service and clean HVAC Unit. Seller t…"
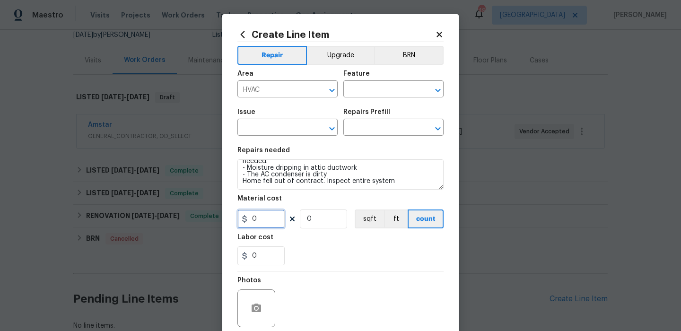
click at [270, 216] on input "0" at bounding box center [260, 218] width 47 height 19
type input "1"
click at [315, 221] on input "0" at bounding box center [323, 218] width 47 height 19
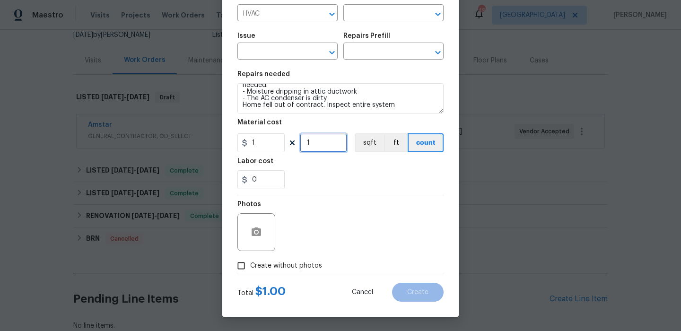
type input "1"
drag, startPoint x: 282, startPoint y: 264, endPoint x: 287, endPoint y: 260, distance: 6.4
click at [282, 264] on span "Create without photos" at bounding box center [286, 266] width 72 height 10
click at [250, 264] on input "Create without photos" at bounding box center [241, 266] width 18 height 18
checkbox input "true"
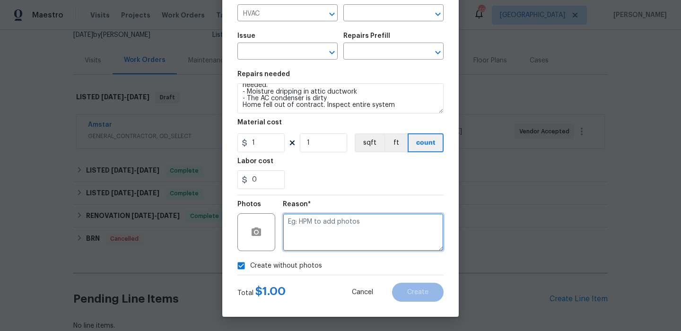
click at [364, 232] on textarea at bounding box center [363, 232] width 161 height 38
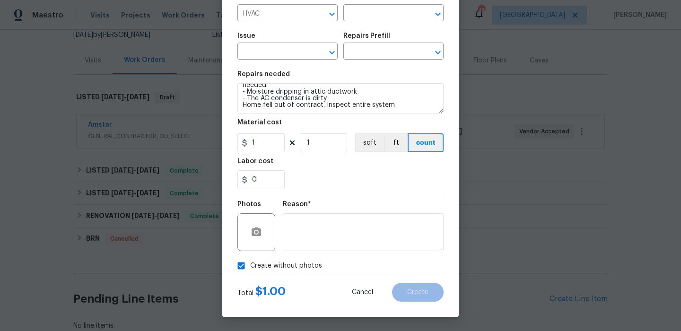
scroll to position [0, 0]
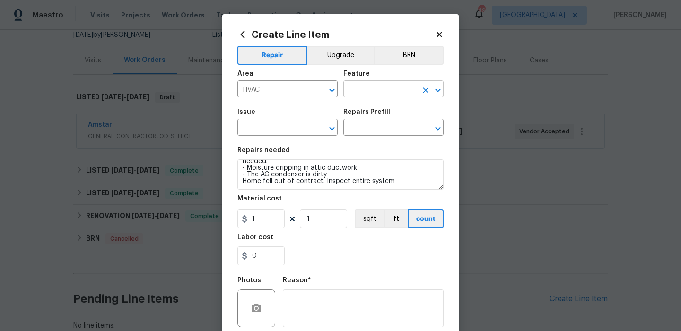
click at [374, 96] on input "text" at bounding box center [380, 90] width 74 height 15
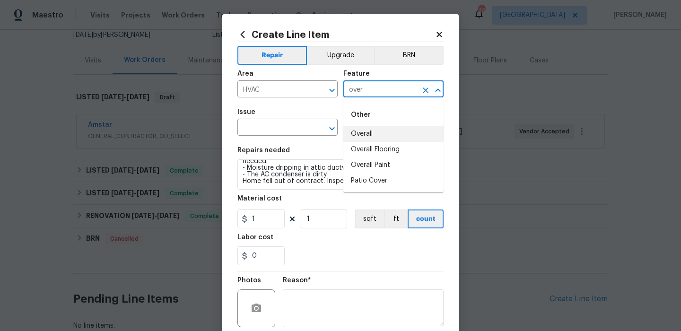
click at [373, 128] on li "Overall" at bounding box center [393, 134] width 100 height 16
type input "Overall"
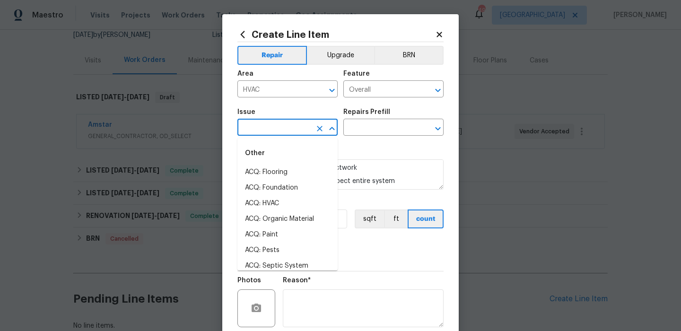
click at [301, 121] on input "text" at bounding box center [274, 128] width 74 height 15
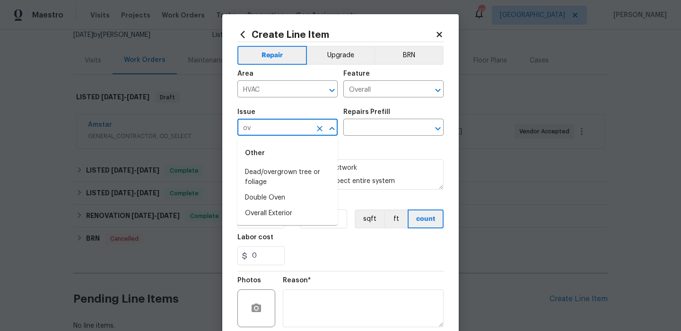
type input "o"
click at [304, 186] on li "HVAC Extras" at bounding box center [287, 188] width 100 height 16
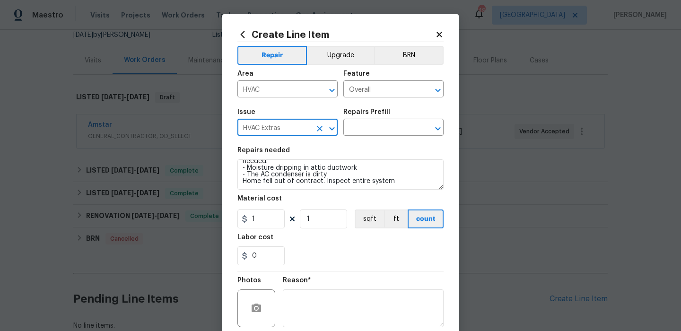
type input "HVAC Extras"
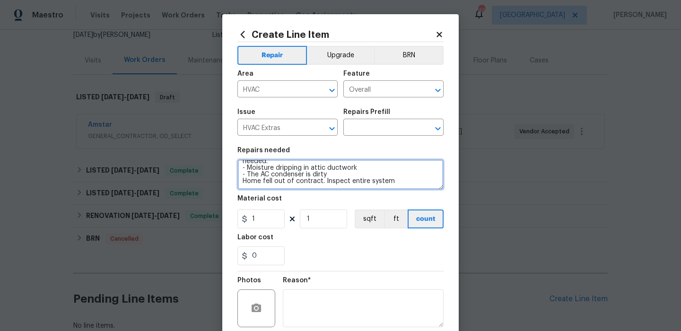
click at [317, 181] on textarea "- Seller to have HVAC contractor inspect, service and clean HVAC Unit. Seller t…" at bounding box center [340, 174] width 206 height 30
click at [379, 186] on textarea "- Seller to have HVAC contractor inspect, service and clean HVAC Unit. Seller t…" at bounding box center [340, 174] width 206 height 30
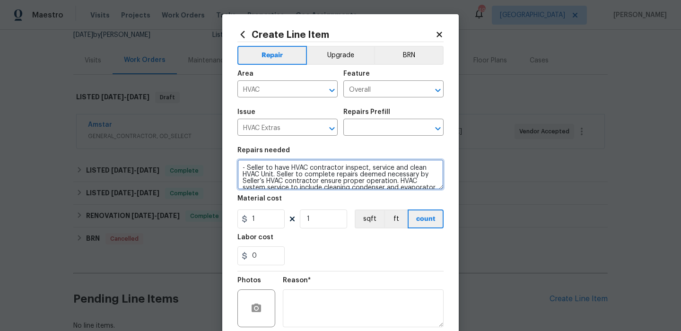
drag, startPoint x: 398, startPoint y: 185, endPoint x: 232, endPoint y: 154, distance: 169.0
click at [232, 154] on div "Create Line Item Repair Upgrade BRN Area HVAC ​ Feature Overall ​ Issue HVAC Ex…" at bounding box center [340, 203] width 236 height 379
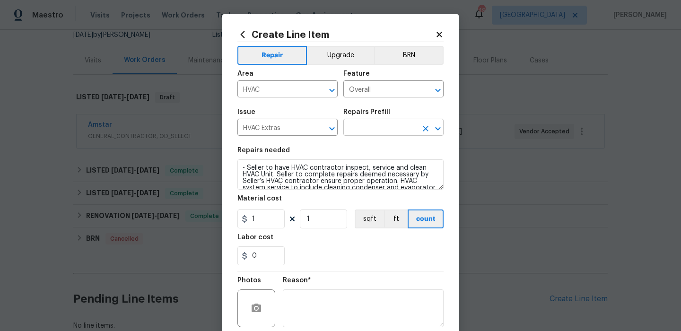
click at [382, 123] on input "text" at bounding box center [380, 128] width 74 height 15
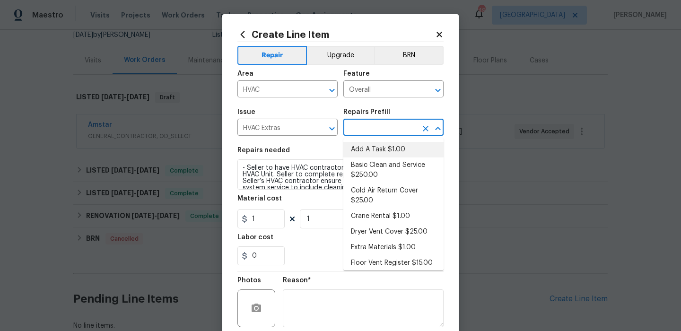
click at [383, 146] on li "Add A Task $1.00" at bounding box center [393, 150] width 100 height 16
type input "HVAC"
type input "Add A Task $1.00"
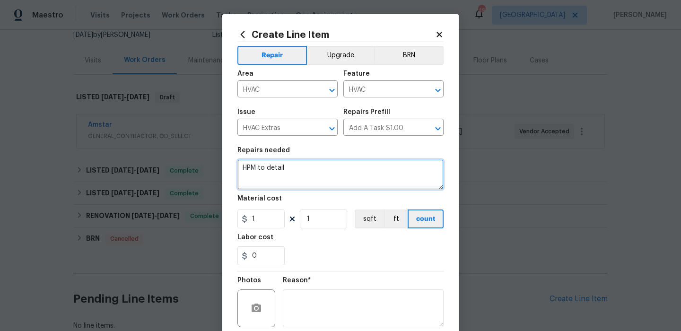
click at [339, 171] on textarea "HPM to detail" at bounding box center [340, 174] width 206 height 30
paste textarea "- Seller to have HVAC contractor inspect, service and clean HVAC Unit. Seller t…"
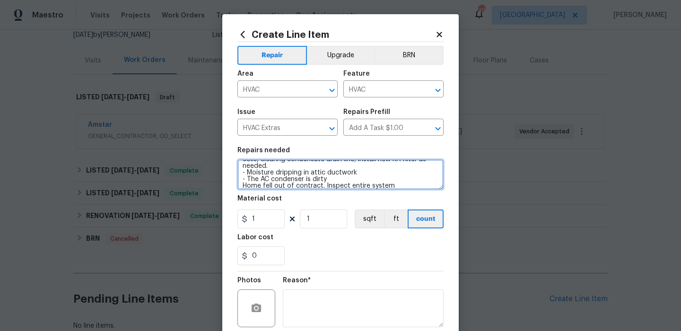
scroll to position [77, 0]
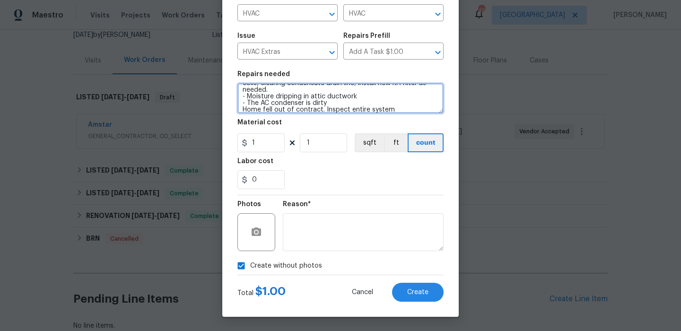
type textarea "- Seller to have HVAC contractor inspect, service and clean HVAC Unit. Seller t…"
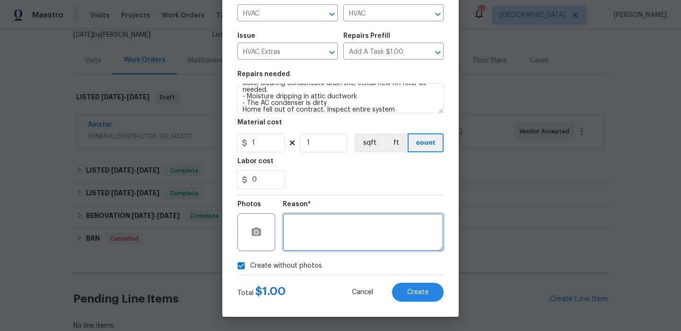
click at [328, 233] on textarea at bounding box center [363, 232] width 161 height 38
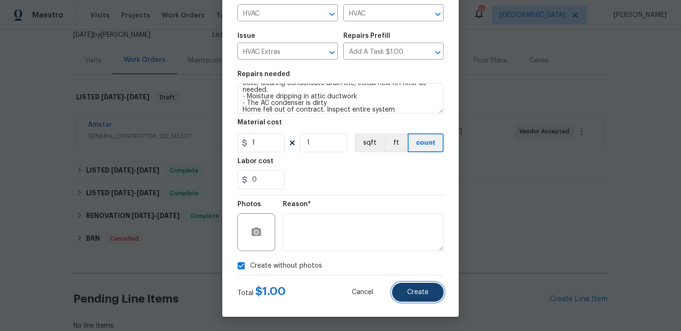
click at [427, 295] on span "Create" at bounding box center [417, 292] width 21 height 7
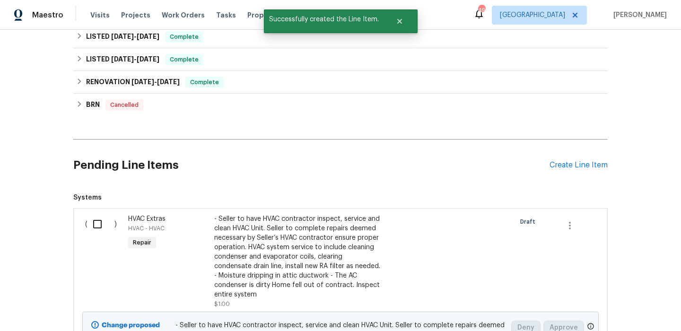
scroll to position [344, 0]
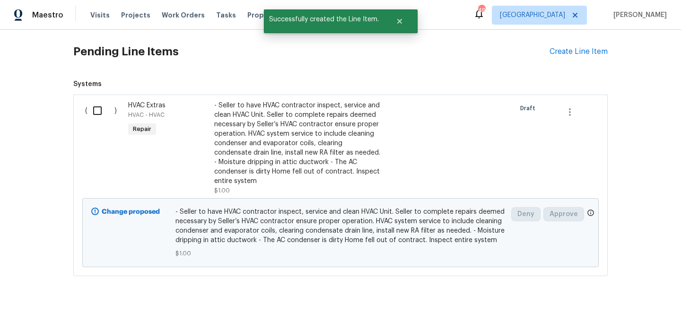
click at [94, 112] on input "checkbox" at bounding box center [100, 111] width 27 height 20
checkbox input "true"
click at [652, 312] on span "Create Work Order" at bounding box center [626, 308] width 63 height 12
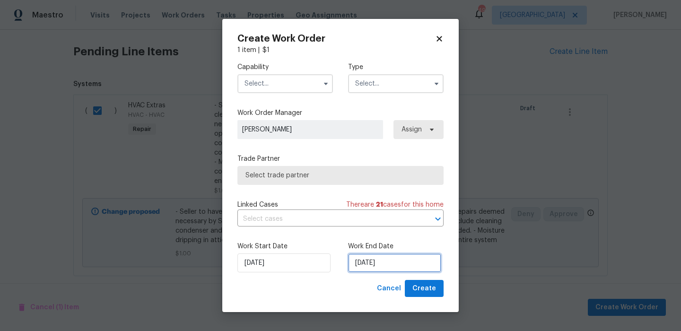
click at [373, 262] on input "[DATE]" at bounding box center [394, 262] width 93 height 19
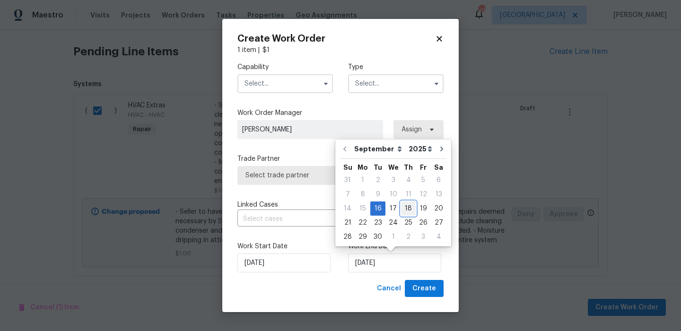
click at [408, 211] on div "18" at bounding box center [408, 208] width 15 height 13
type input "[DATE]"
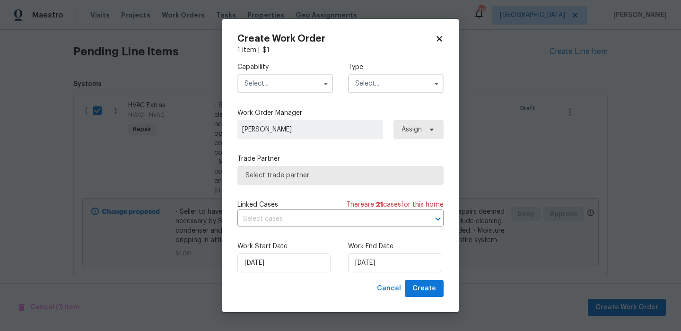
click at [340, 177] on span "Select trade partner" at bounding box center [340, 175] width 190 height 9
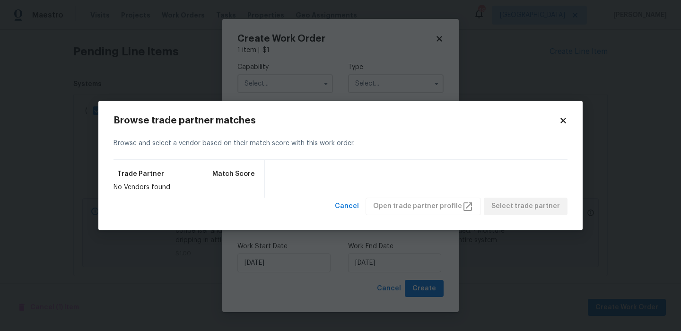
click at [432, 114] on div "Browse trade partner matches Browse and select a vendor based on their match sc…" at bounding box center [340, 166] width 484 height 130
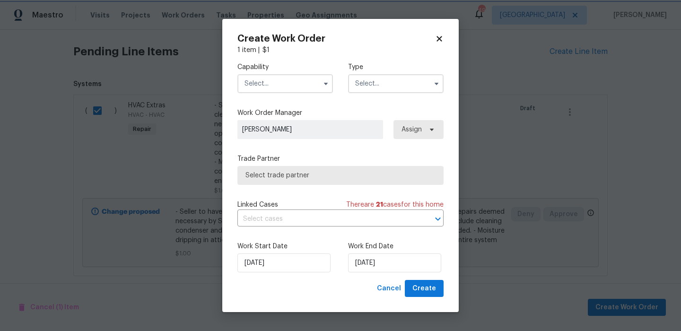
click at [434, 80] on body "Maestro Visits Projects Work Orders Tasks Properties Geo Assignments 49 Dallas …" at bounding box center [340, 165] width 681 height 331
click at [393, 81] on input "text" at bounding box center [396, 83] width 96 height 19
click at [320, 84] on span at bounding box center [326, 84] width 14 height 14
click at [314, 89] on input "text" at bounding box center [285, 83] width 96 height 19
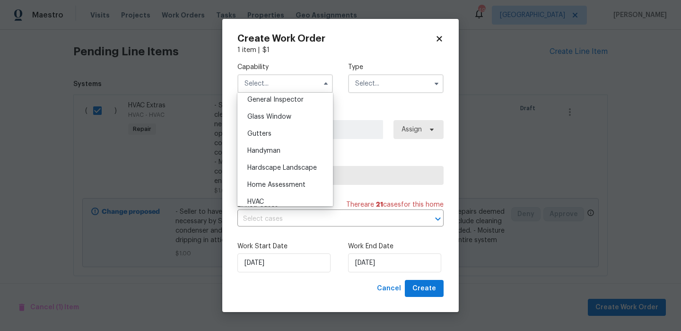
scroll to position [473, 0]
click at [283, 208] on div "Linked Cases There are 21 case s for this home" at bounding box center [340, 204] width 206 height 9
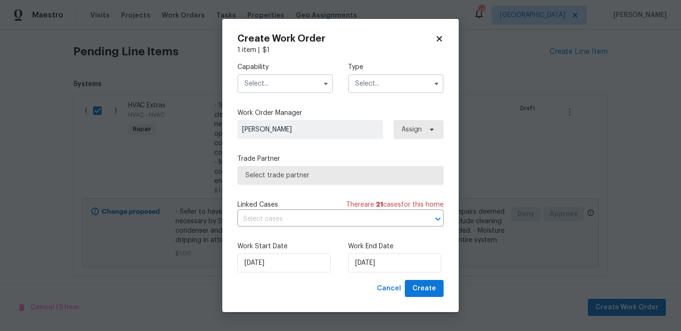
click at [292, 66] on label "Capability" at bounding box center [285, 66] width 96 height 9
click at [292, 82] on input "text" at bounding box center [285, 83] width 96 height 19
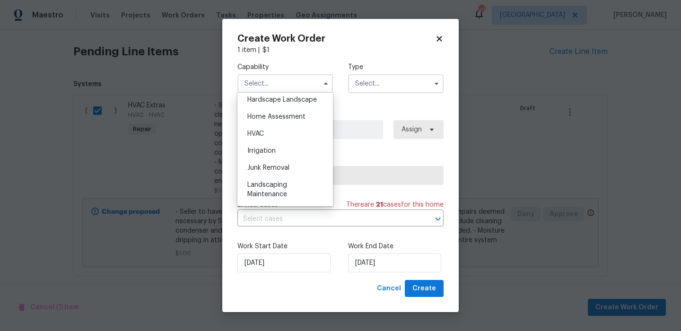
scroll to position [535, 0]
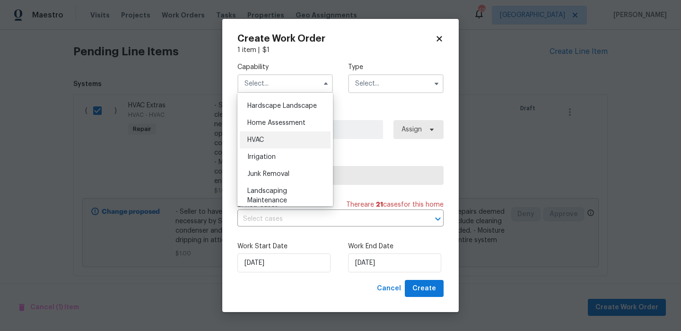
click at [287, 141] on div "HVAC" at bounding box center [285, 139] width 91 height 17
type input "HVAC"
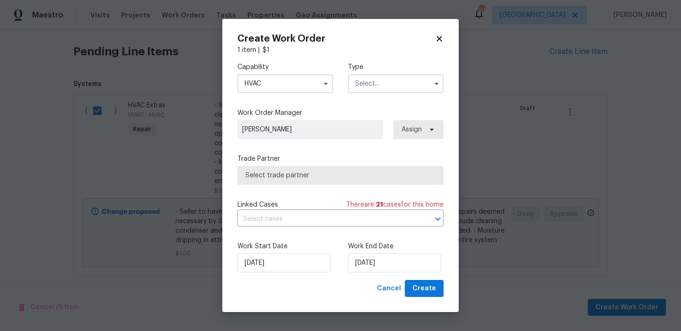
click at [352, 91] on input "text" at bounding box center [396, 83] width 96 height 19
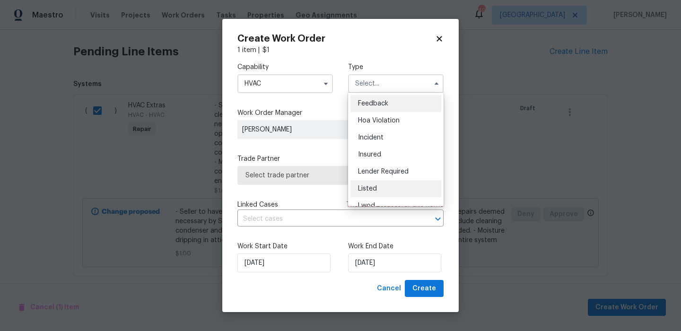
click at [383, 186] on div "Listed" at bounding box center [395, 188] width 91 height 17
type input "Listed"
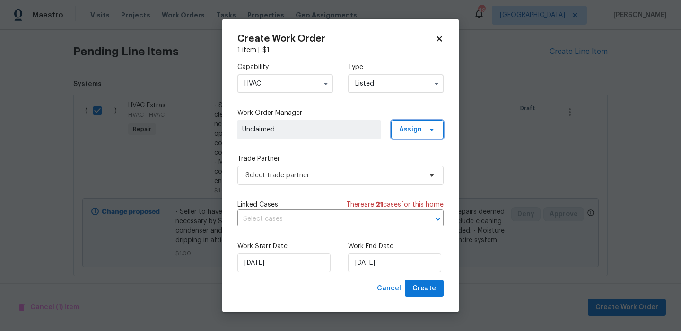
click at [420, 132] on span "Assign" at bounding box center [410, 129] width 23 height 9
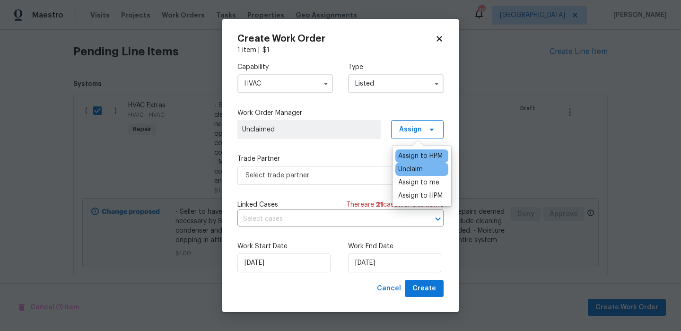
click at [411, 153] on div "Assign to HPM" at bounding box center [420, 155] width 44 height 9
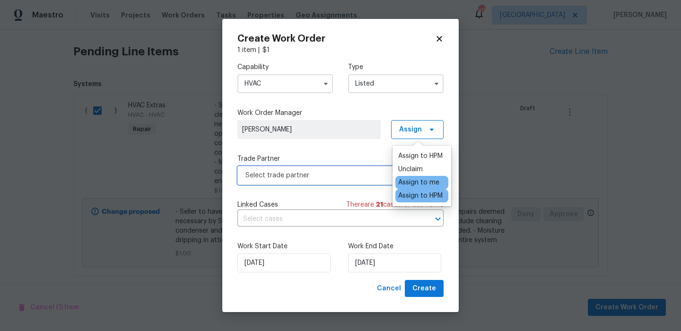
click at [358, 175] on span "Select trade partner" at bounding box center [333, 175] width 176 height 9
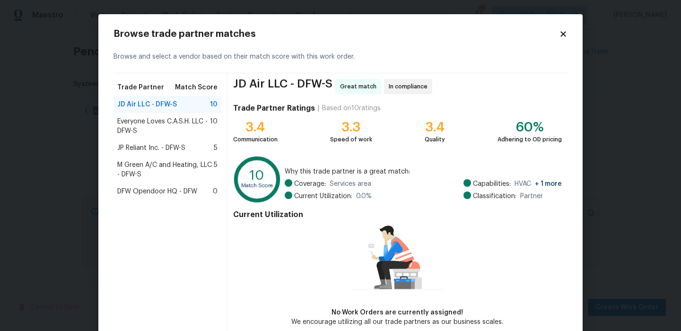
scroll to position [47, 0]
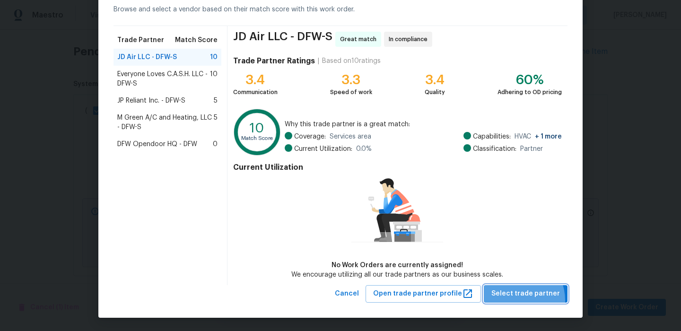
click at [518, 300] on button "Select trade partner" at bounding box center [526, 293] width 84 height 17
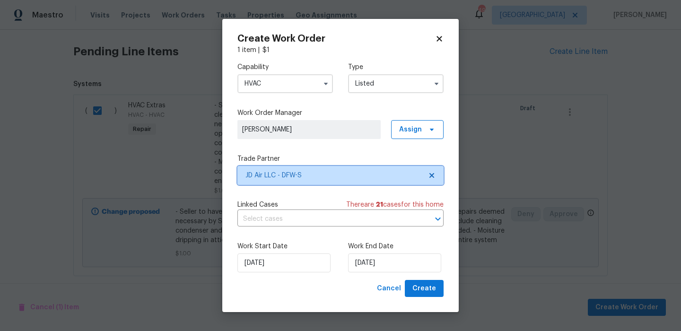
scroll to position [0, 0]
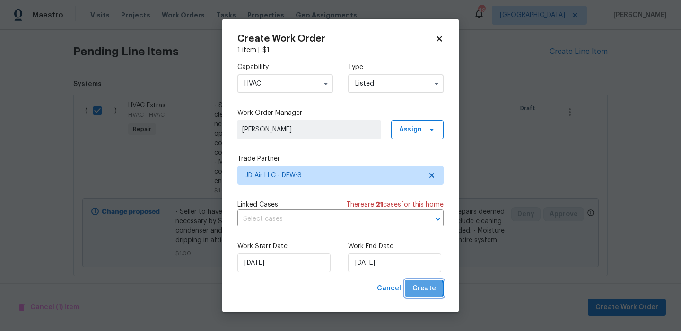
click at [418, 289] on span "Create" at bounding box center [424, 289] width 24 height 12
checkbox input "false"
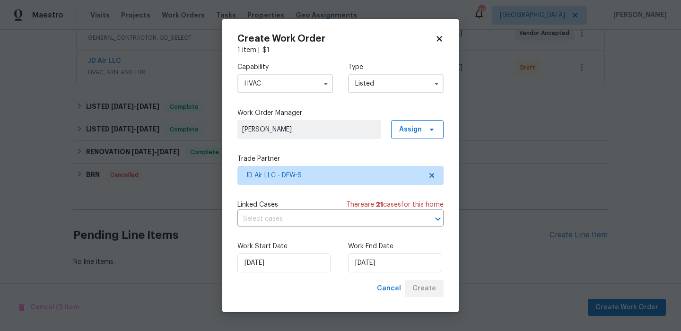
scroll to position [195, 0]
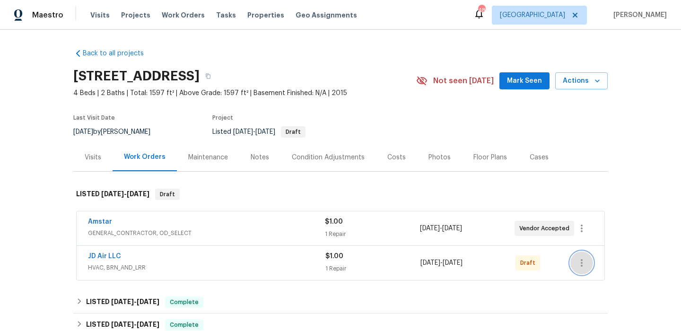
click at [583, 261] on icon "button" at bounding box center [581, 262] width 11 height 11
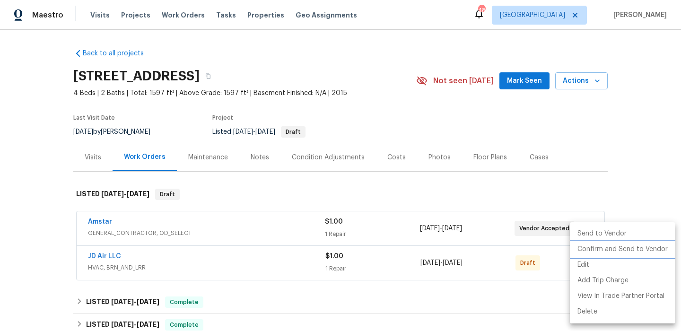
click at [601, 254] on li "Confirm and Send to Vendor" at bounding box center [622, 250] width 105 height 16
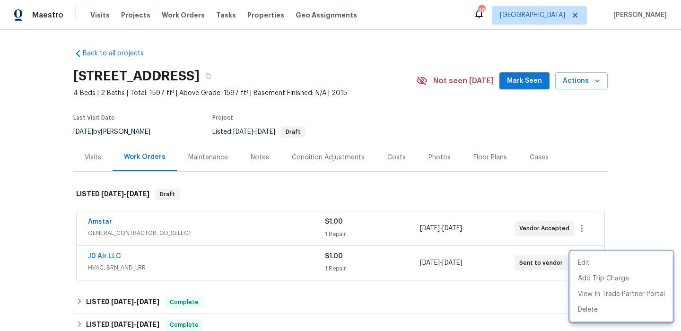
click at [465, 178] on div at bounding box center [340, 165] width 681 height 331
